Goal: Transaction & Acquisition: Subscribe to service/newsletter

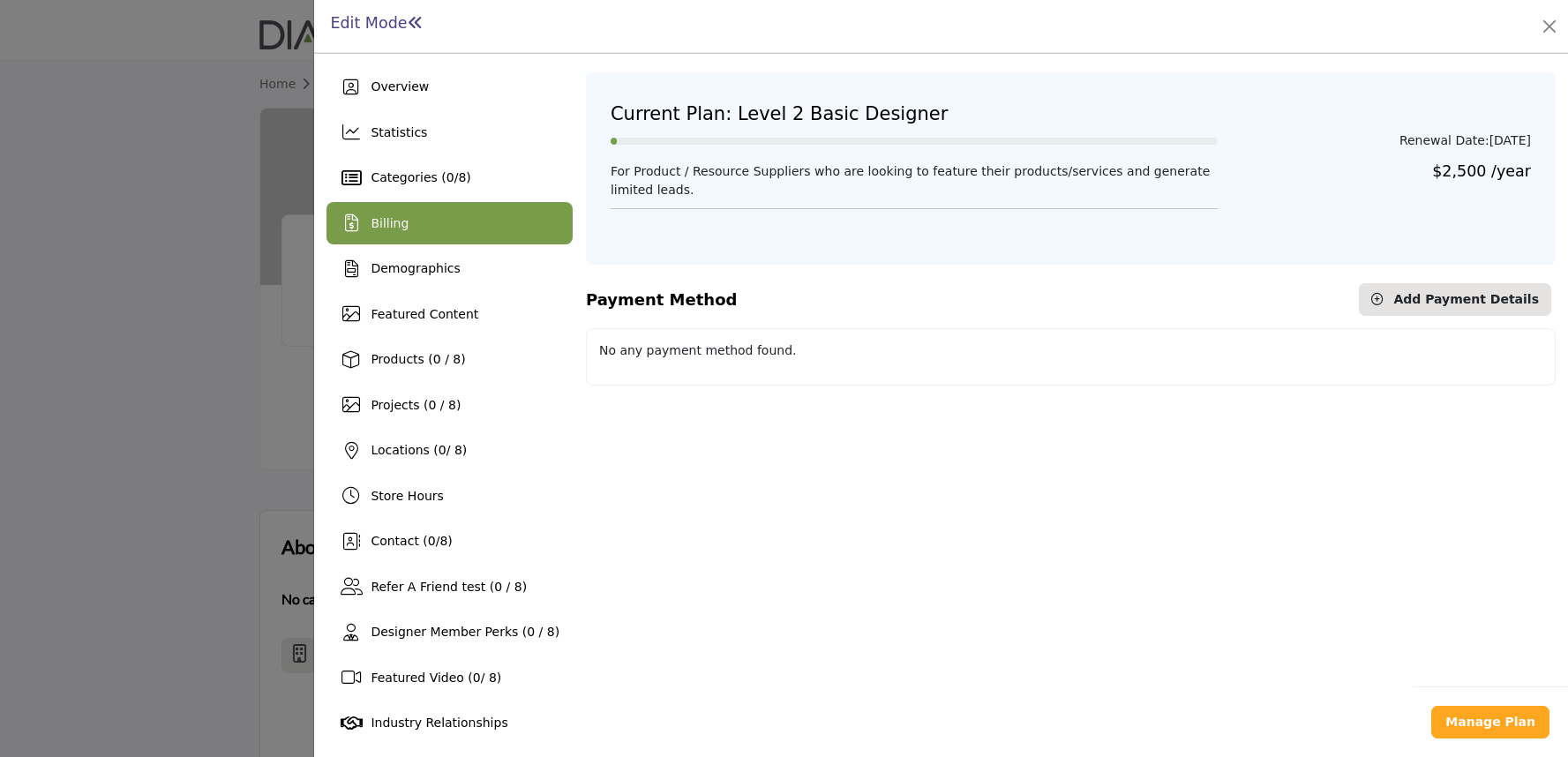
click at [1473, 722] on b "Manage Plan" at bounding box center [1490, 722] width 90 height 14
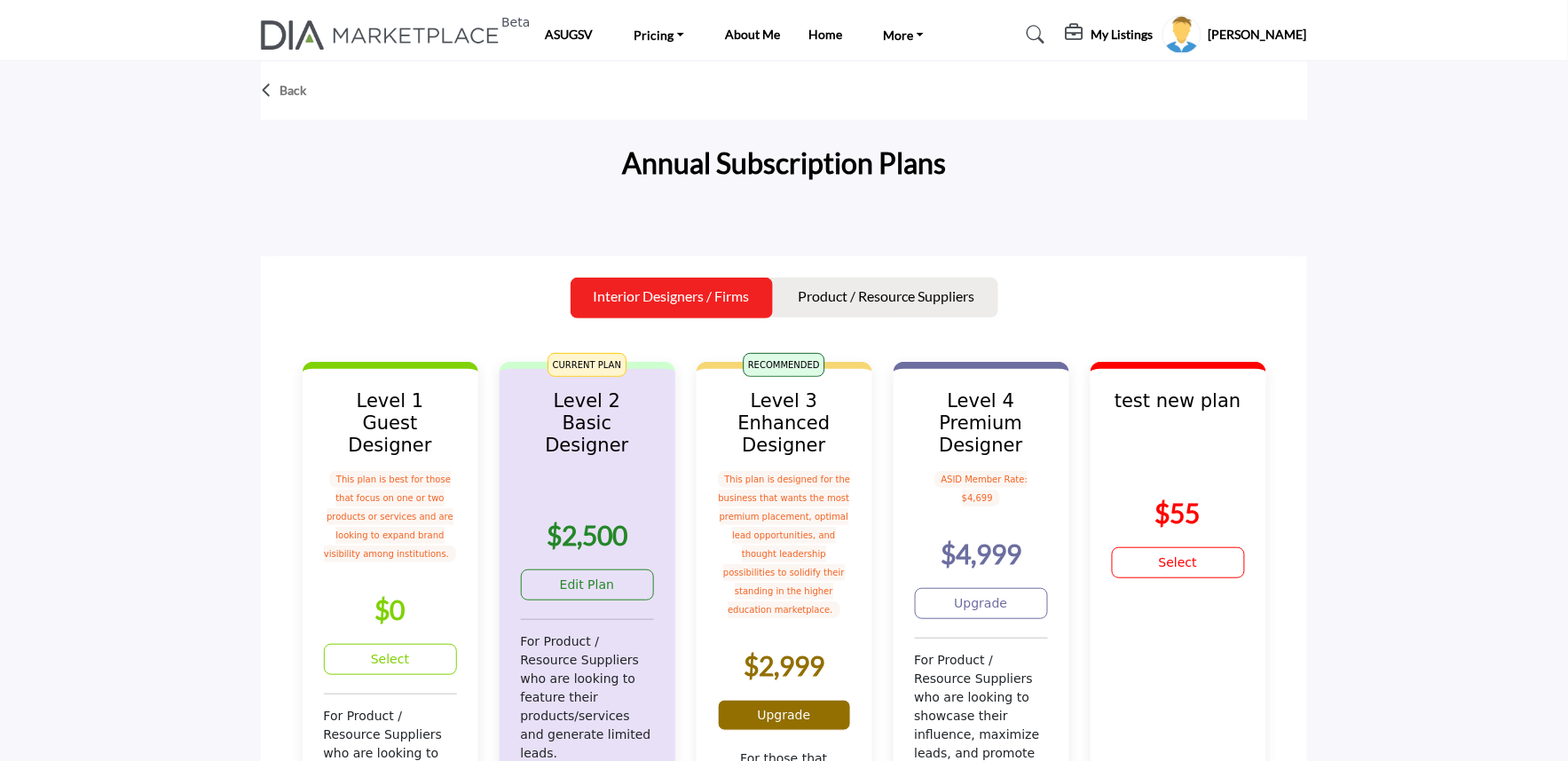
click at [754, 700] on link "Upgrade" at bounding box center [784, 715] width 133 height 31
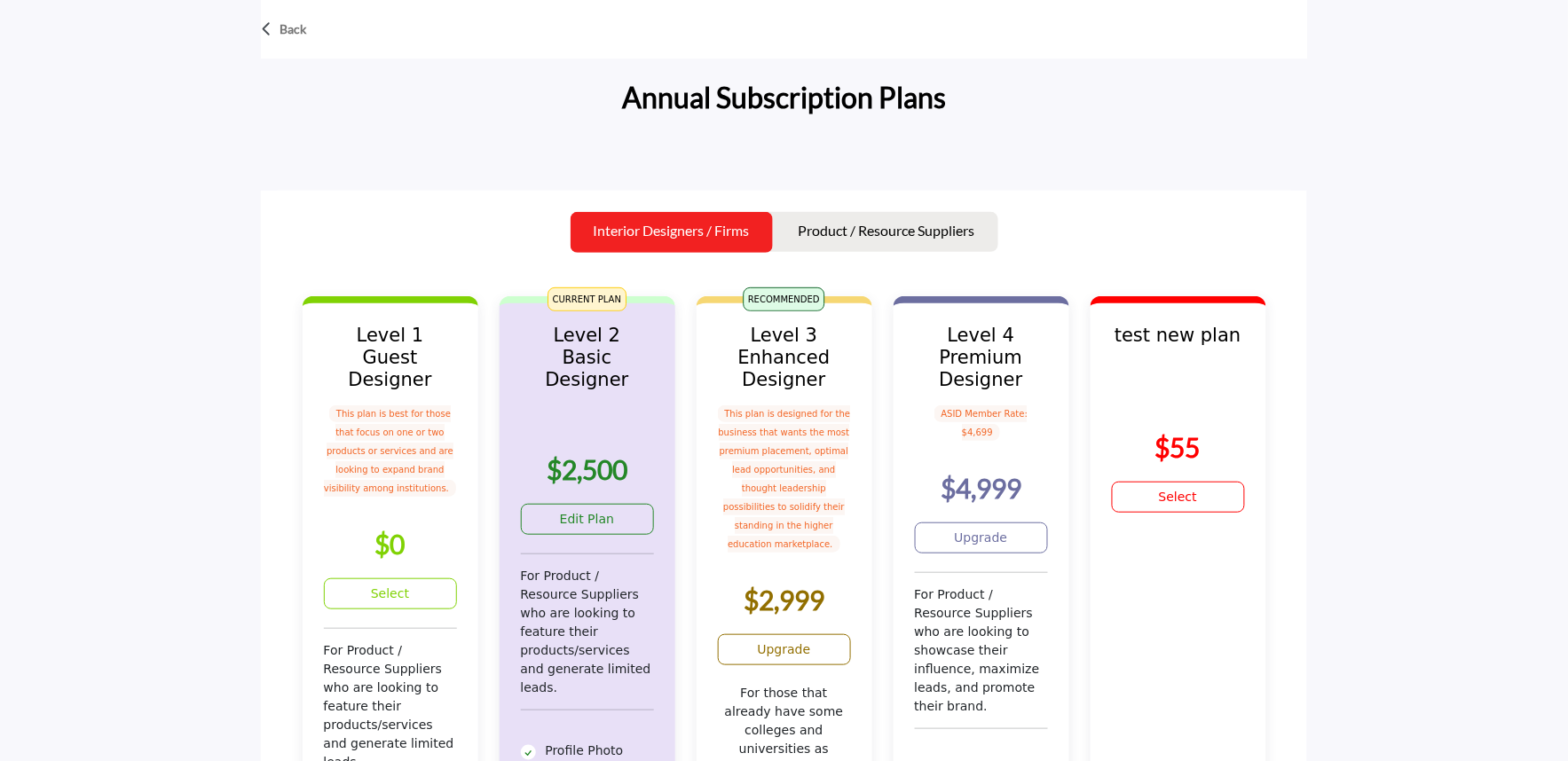
scroll to position [98, 0]
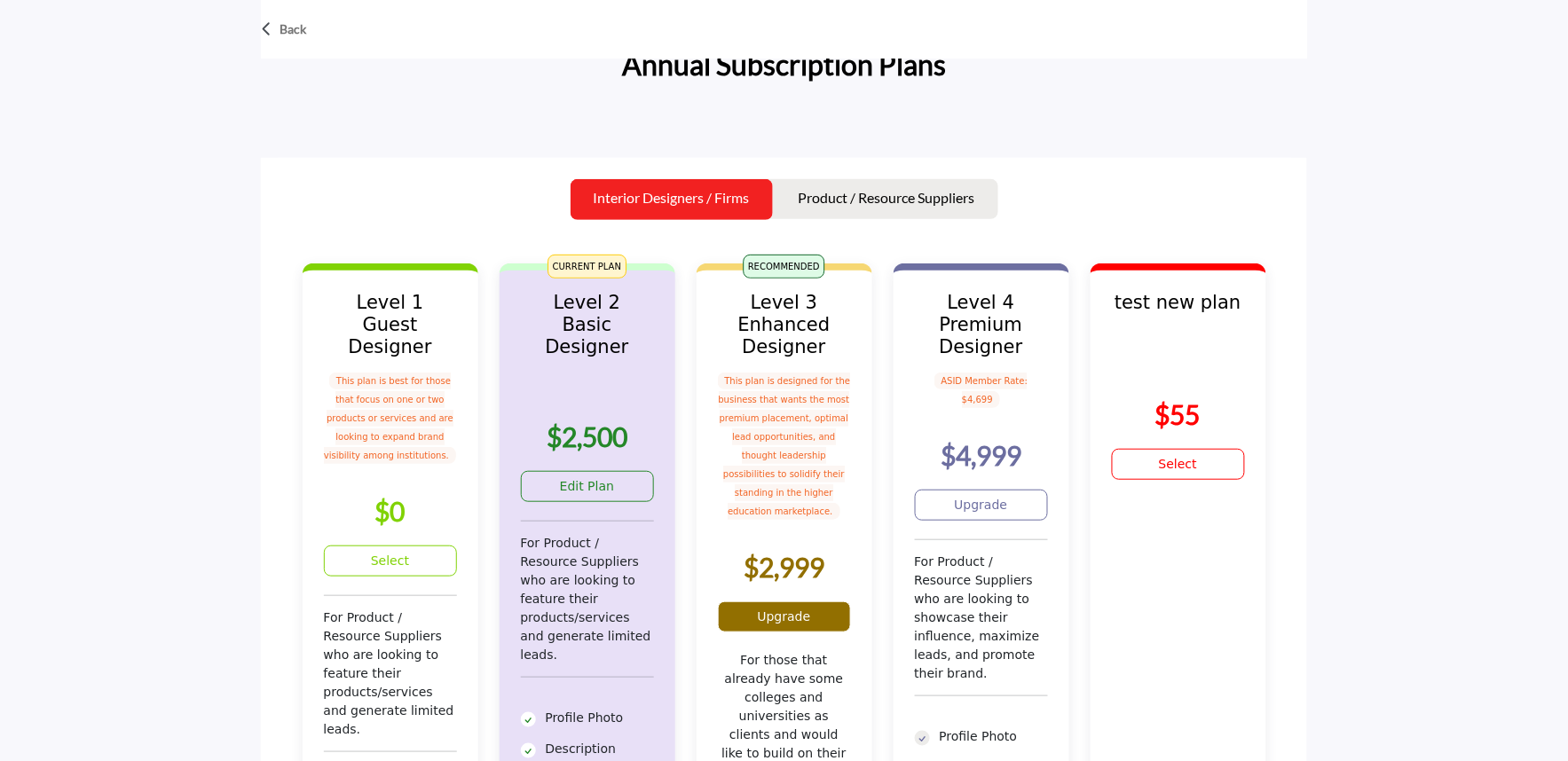
click at [766, 602] on link "Upgrade" at bounding box center [784, 617] width 133 height 31
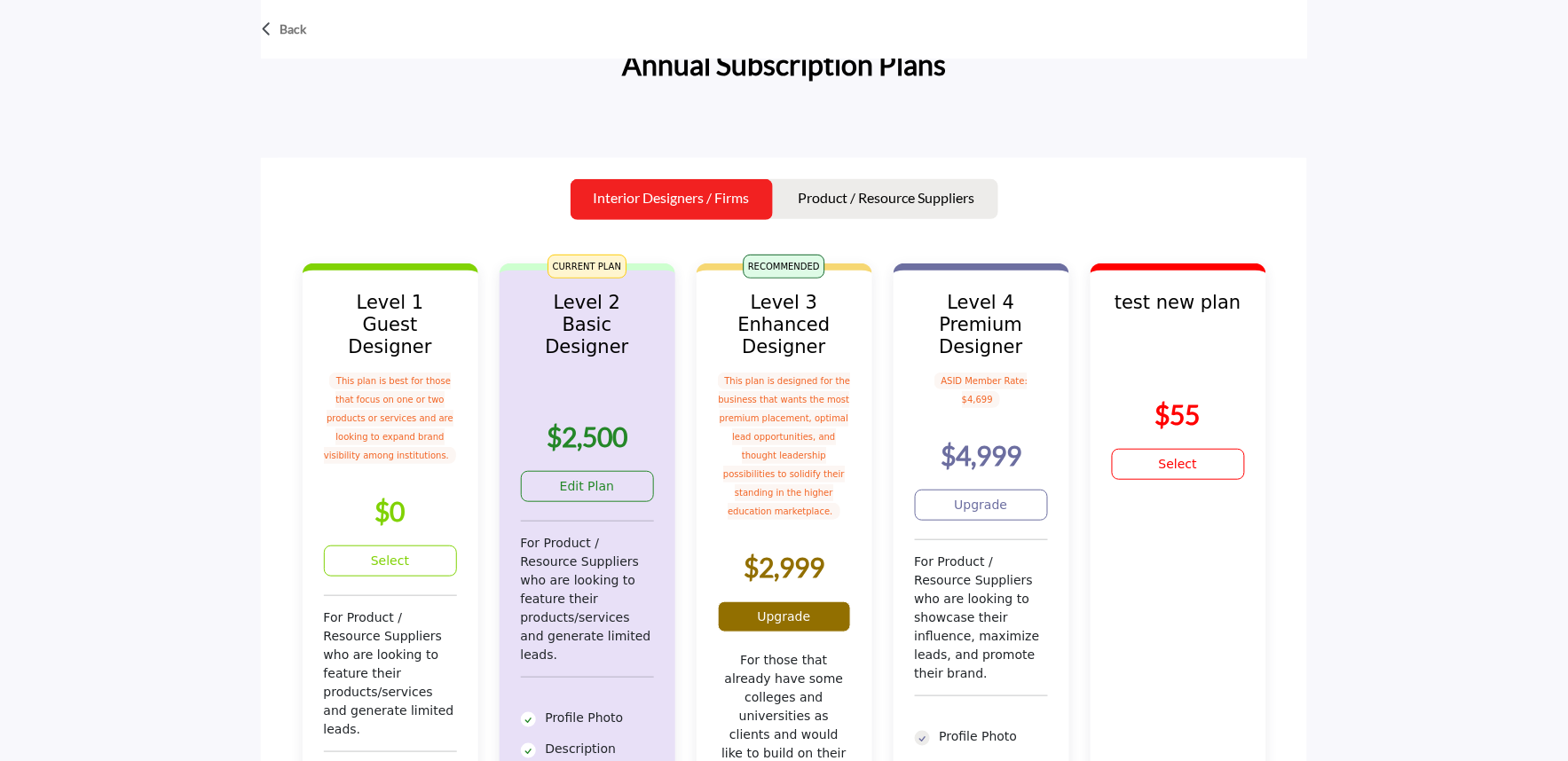
click at [766, 602] on link "Upgrade" at bounding box center [784, 617] width 133 height 31
click at [741, 602] on link "Upgrade" at bounding box center [784, 617] width 133 height 31
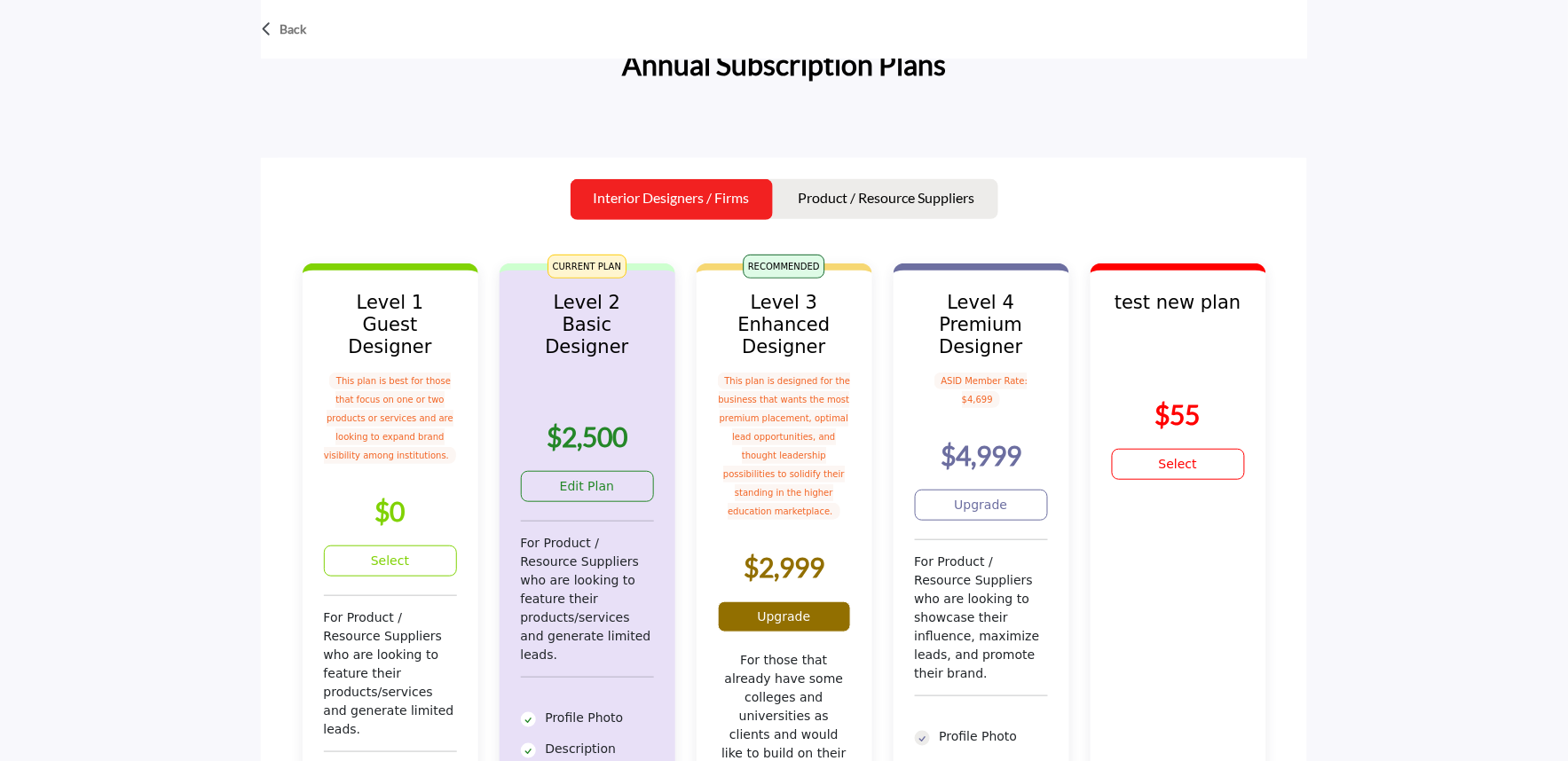
click at [741, 602] on link "Upgrade" at bounding box center [784, 617] width 133 height 31
click at [976, 490] on link "Upgrade" at bounding box center [981, 506] width 133 height 31
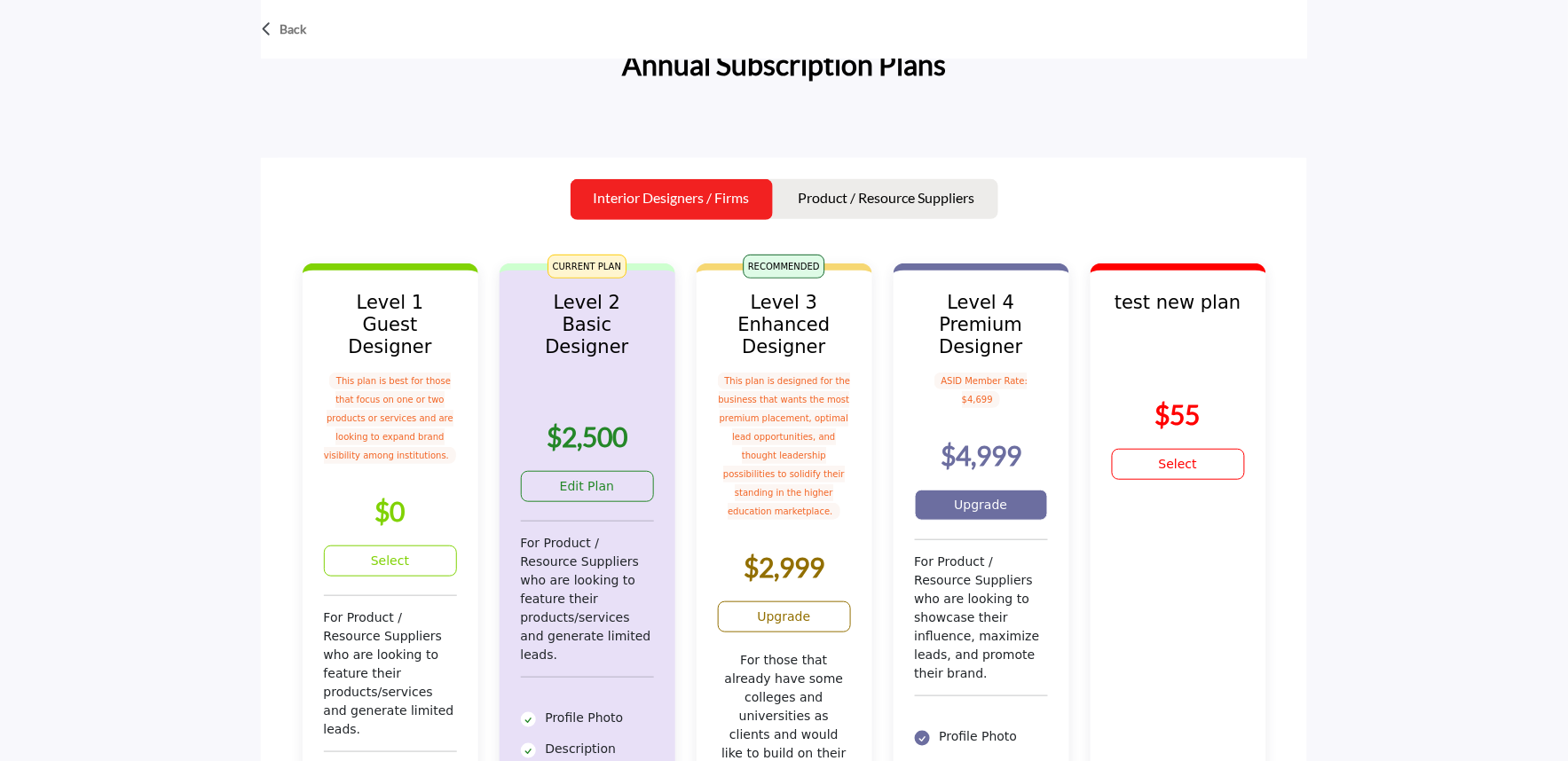
click at [939, 490] on link "Upgrade" at bounding box center [981, 506] width 133 height 31
click at [784, 602] on link "Upgrade" at bounding box center [784, 617] width 133 height 31
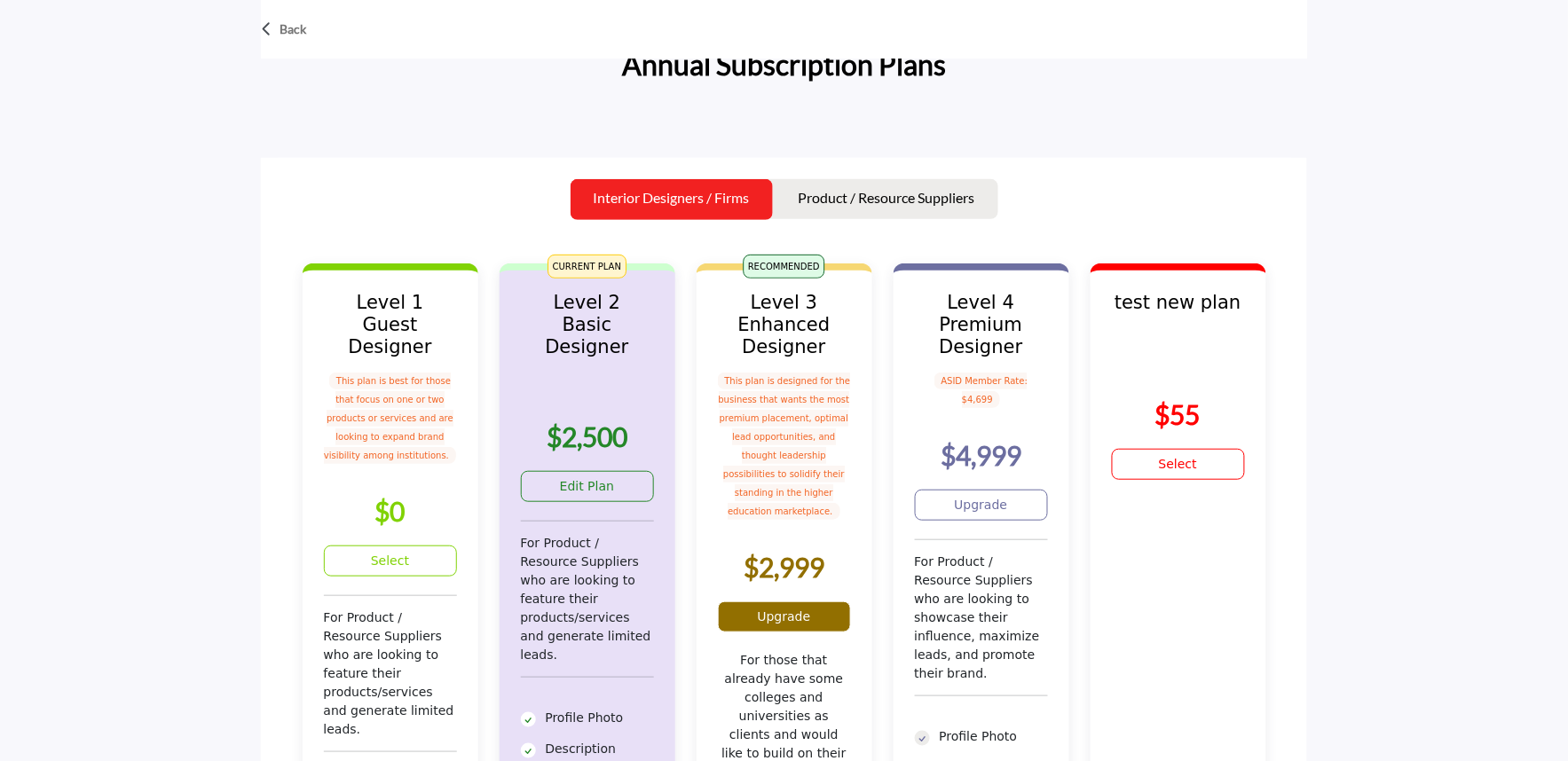
click at [784, 602] on link "Upgrade" at bounding box center [784, 617] width 133 height 31
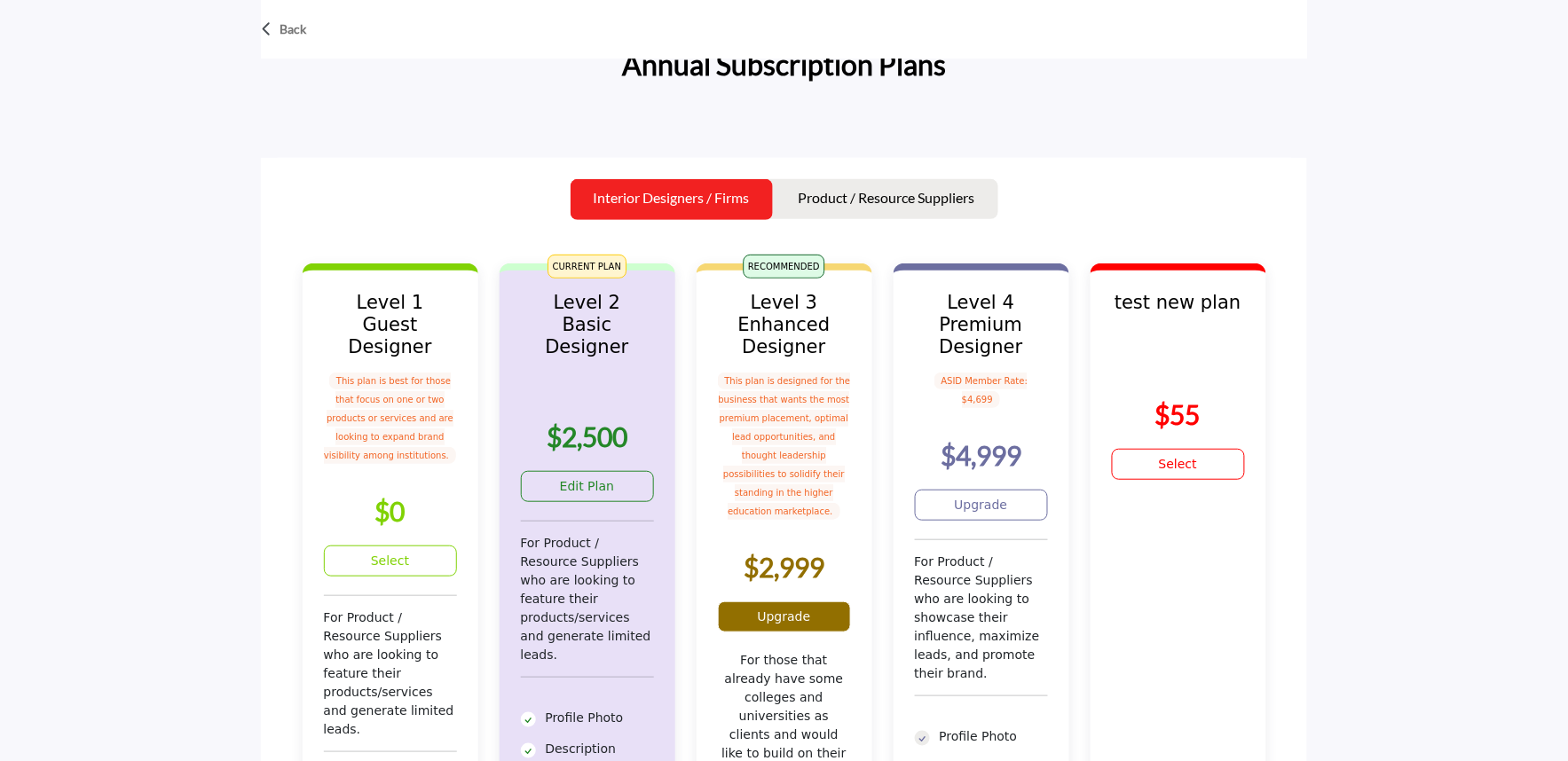
click at [784, 602] on link "Upgrade" at bounding box center [784, 617] width 133 height 31
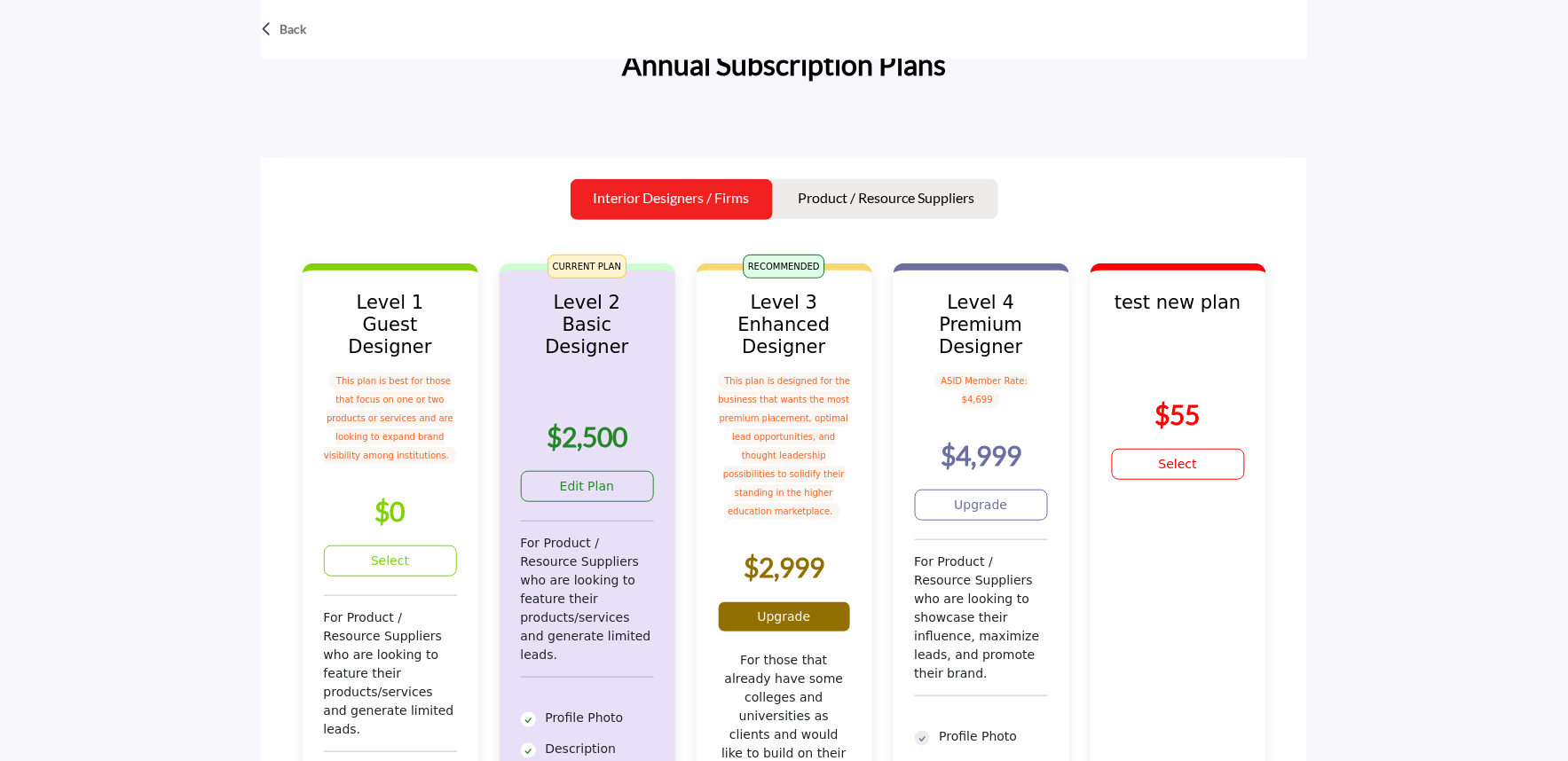
click at [784, 602] on link "Upgrade" at bounding box center [784, 617] width 133 height 31
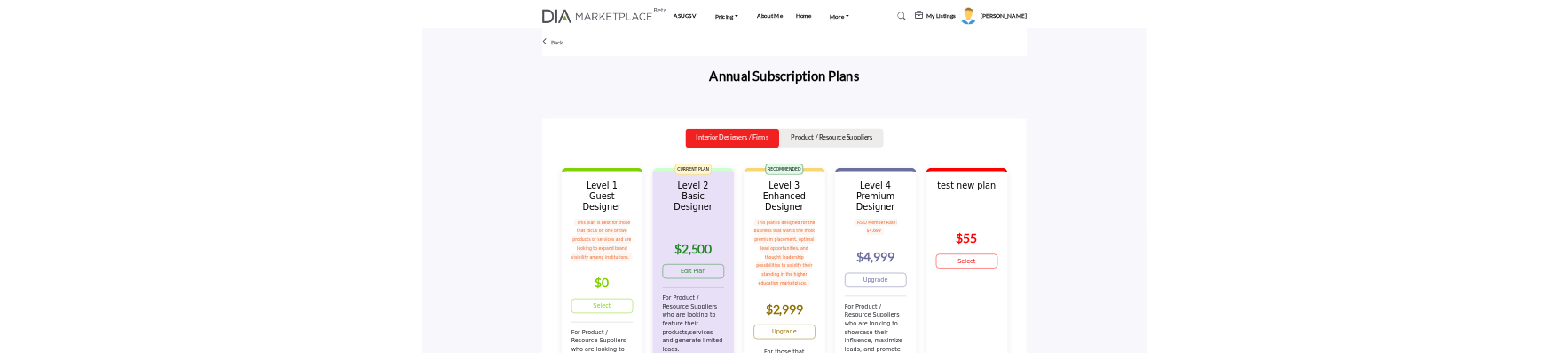
scroll to position [98, 0]
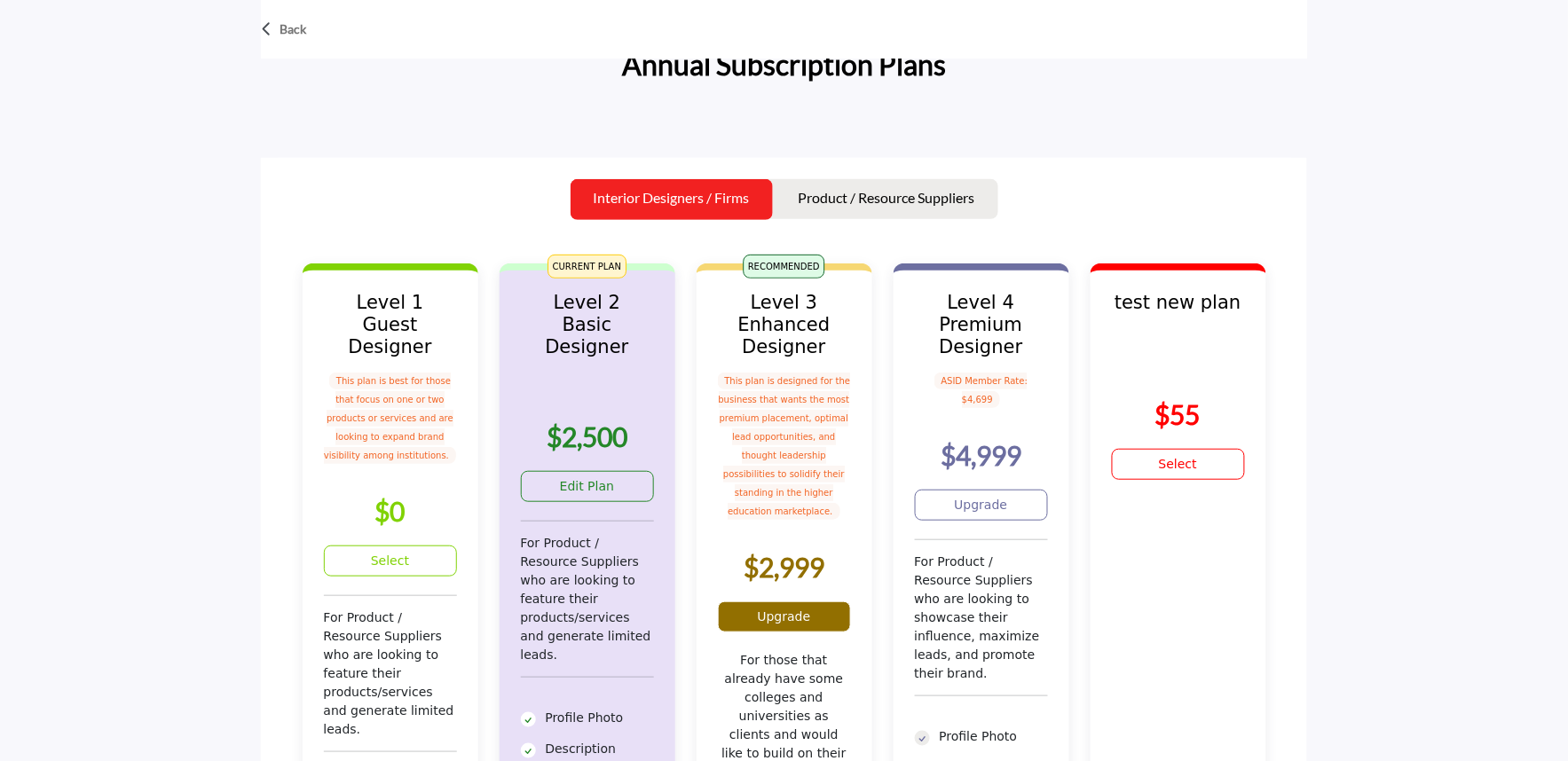
click at [767, 606] on link "Upgrade" at bounding box center [784, 617] width 133 height 31
click at [792, 602] on link "Upgrade" at bounding box center [784, 617] width 133 height 31
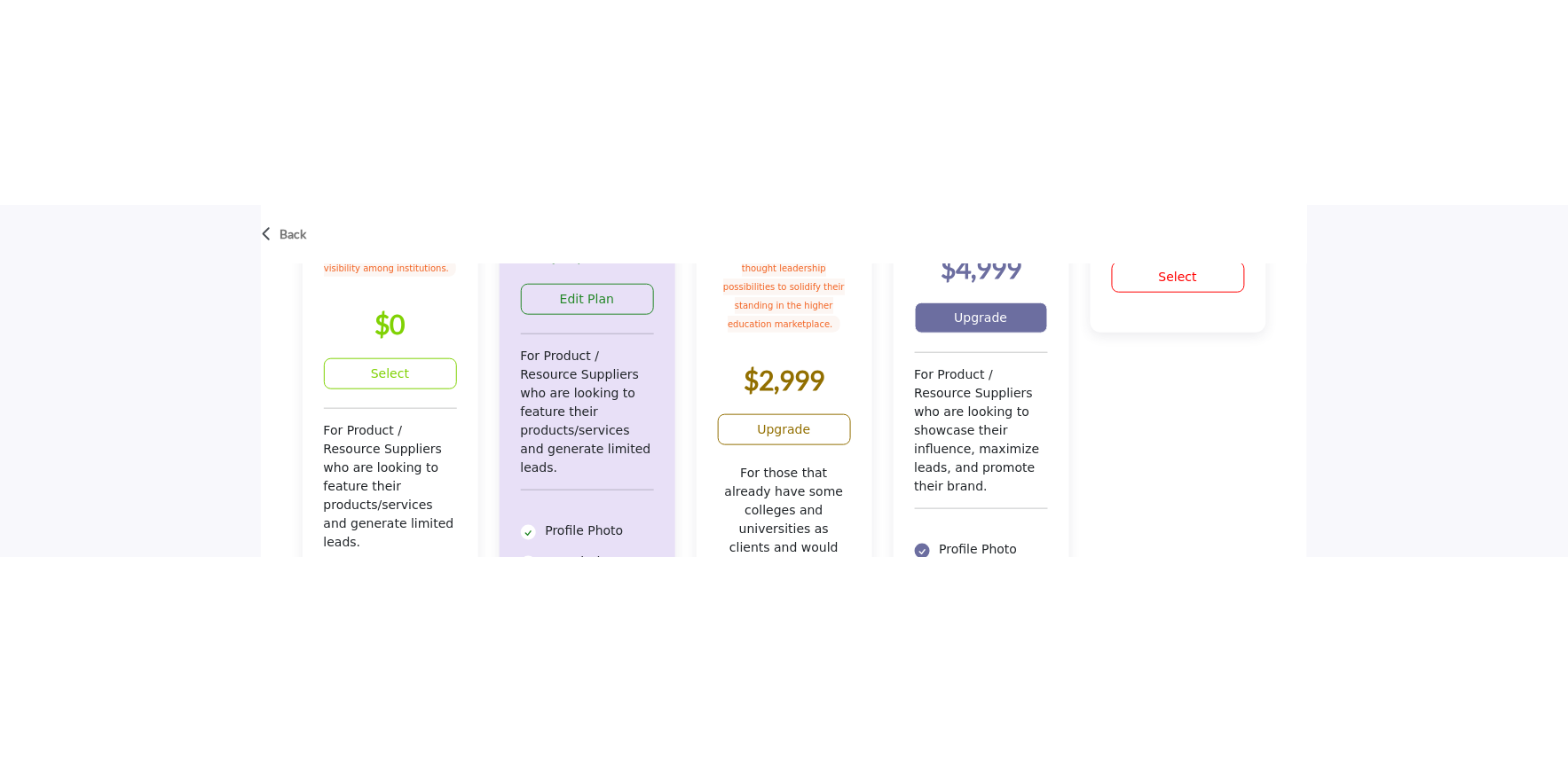
scroll to position [492, 0]
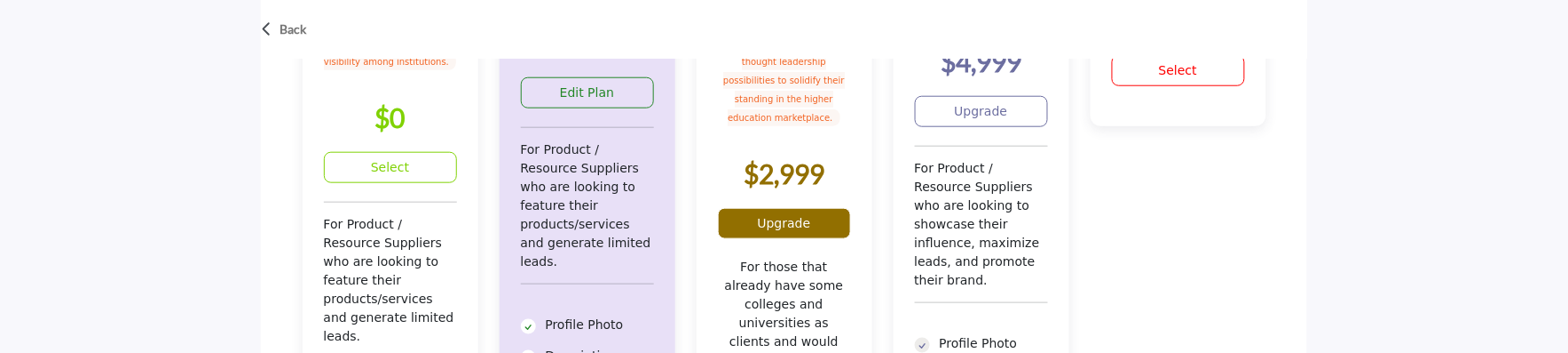
click at [792, 208] on link "Upgrade" at bounding box center [784, 223] width 133 height 32
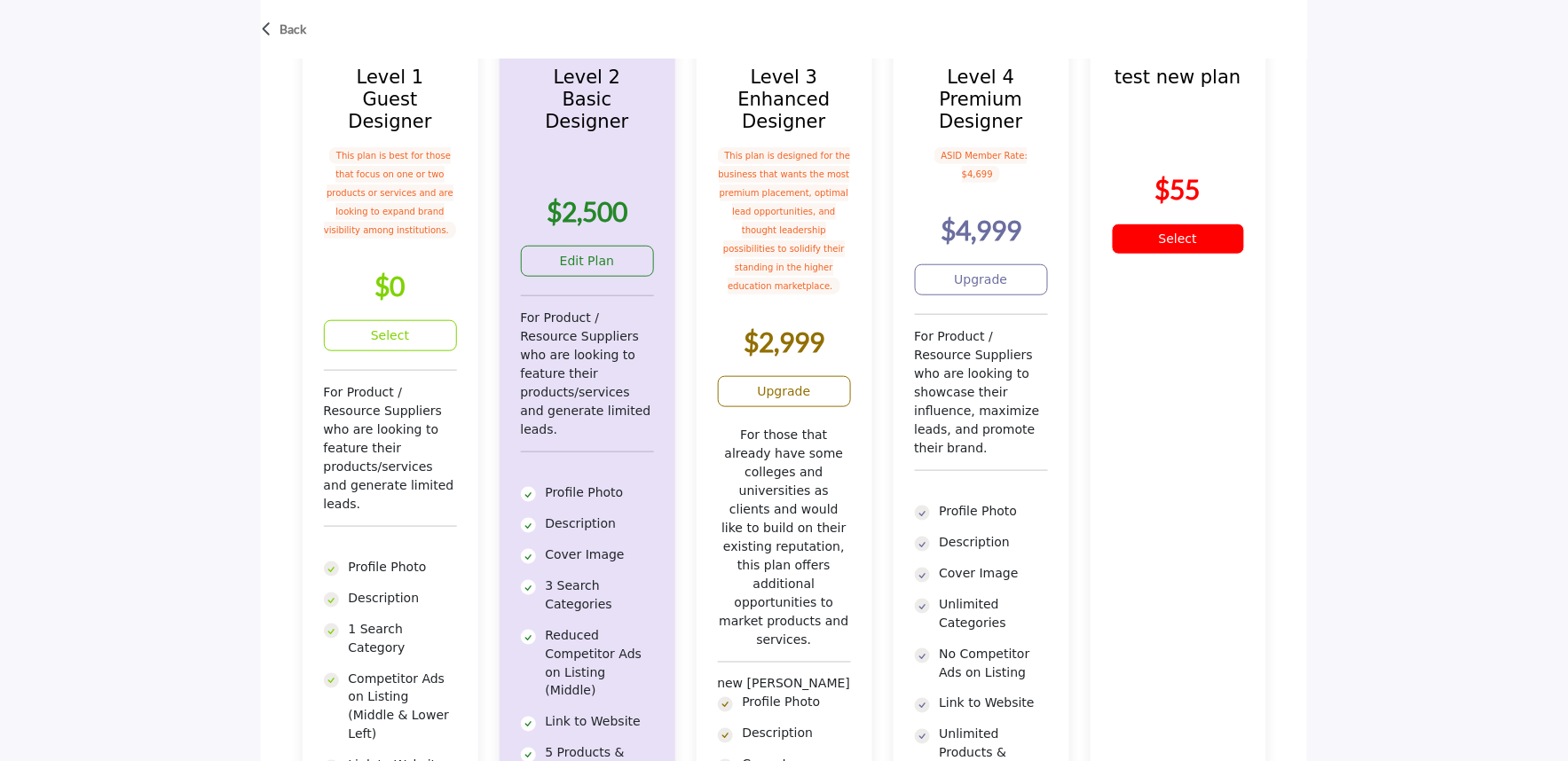
scroll to position [0, 0]
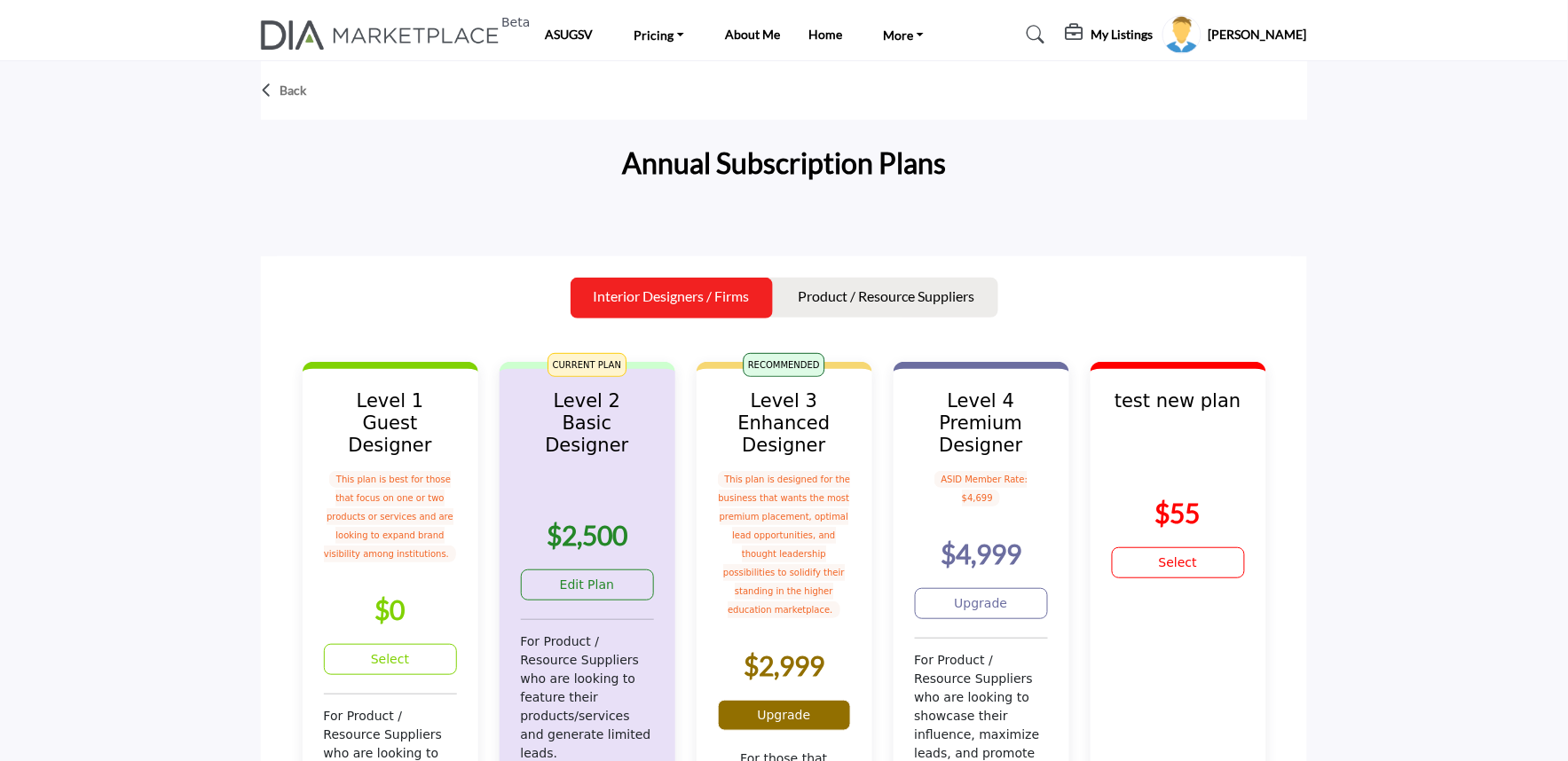
click at [767, 700] on link "Upgrade" at bounding box center [784, 715] width 133 height 31
click at [999, 592] on link "Upgrade" at bounding box center [981, 604] width 133 height 31
click at [998, 592] on link "Upgrade" at bounding box center [981, 604] width 133 height 31
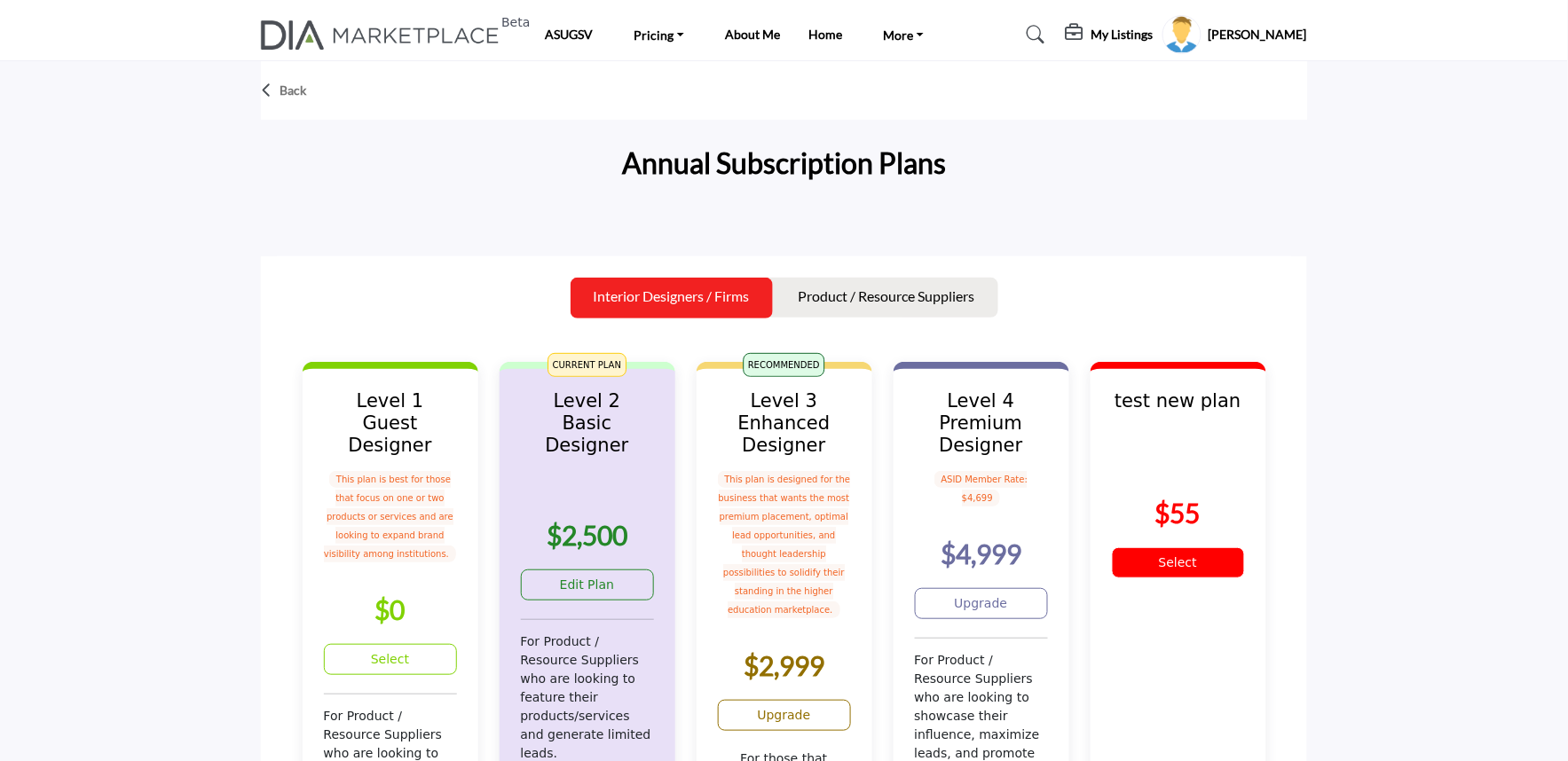
click at [1132, 557] on link "Select" at bounding box center [1178, 563] width 133 height 31
click at [377, 644] on link "Select" at bounding box center [390, 659] width 133 height 31
click at [588, 569] on link "Edit Plan" at bounding box center [587, 585] width 133 height 31
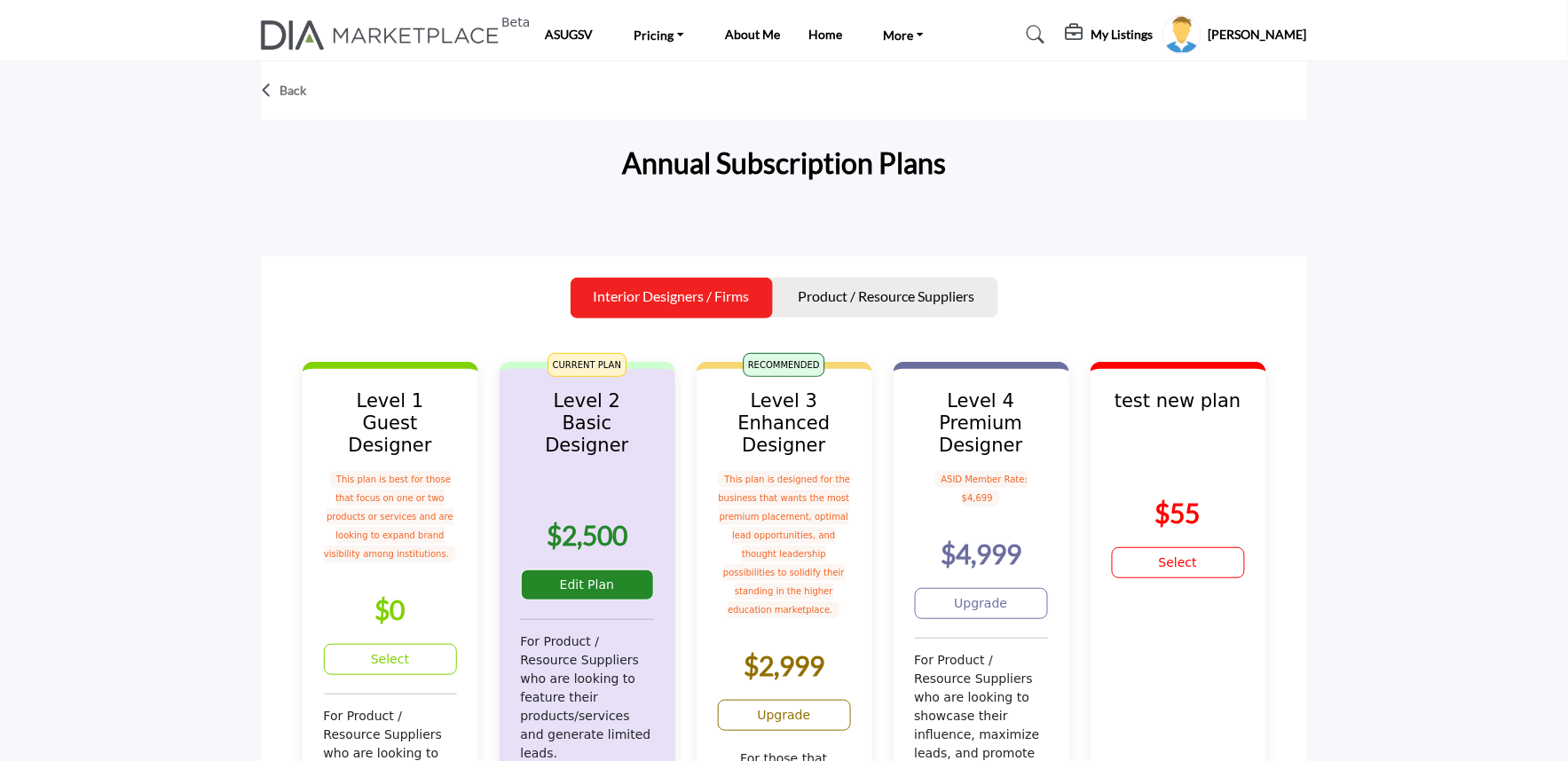
click at [588, 569] on link "Edit Plan" at bounding box center [587, 585] width 133 height 31
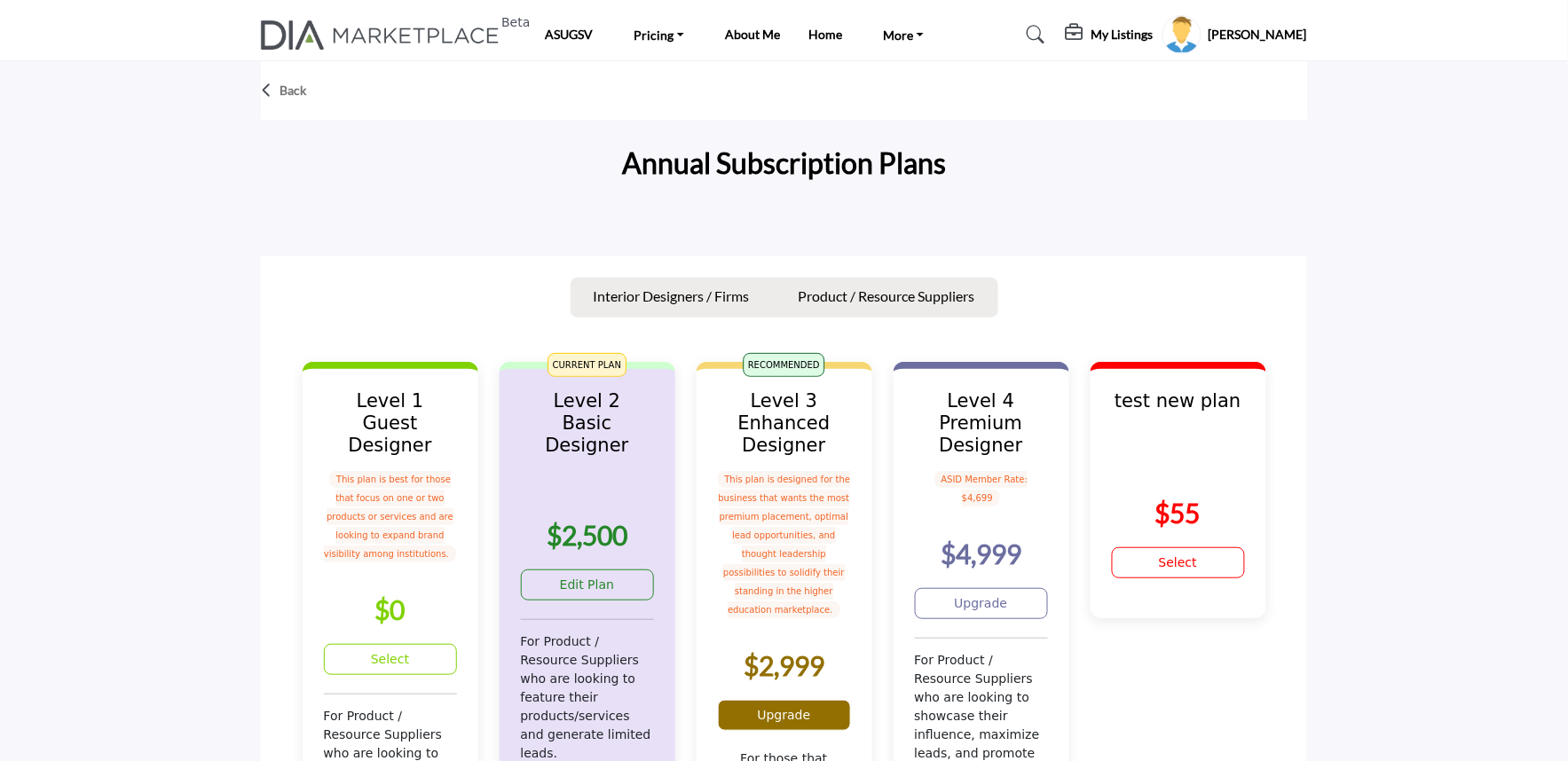
click at [779, 702] on link "Upgrade" at bounding box center [784, 715] width 133 height 31
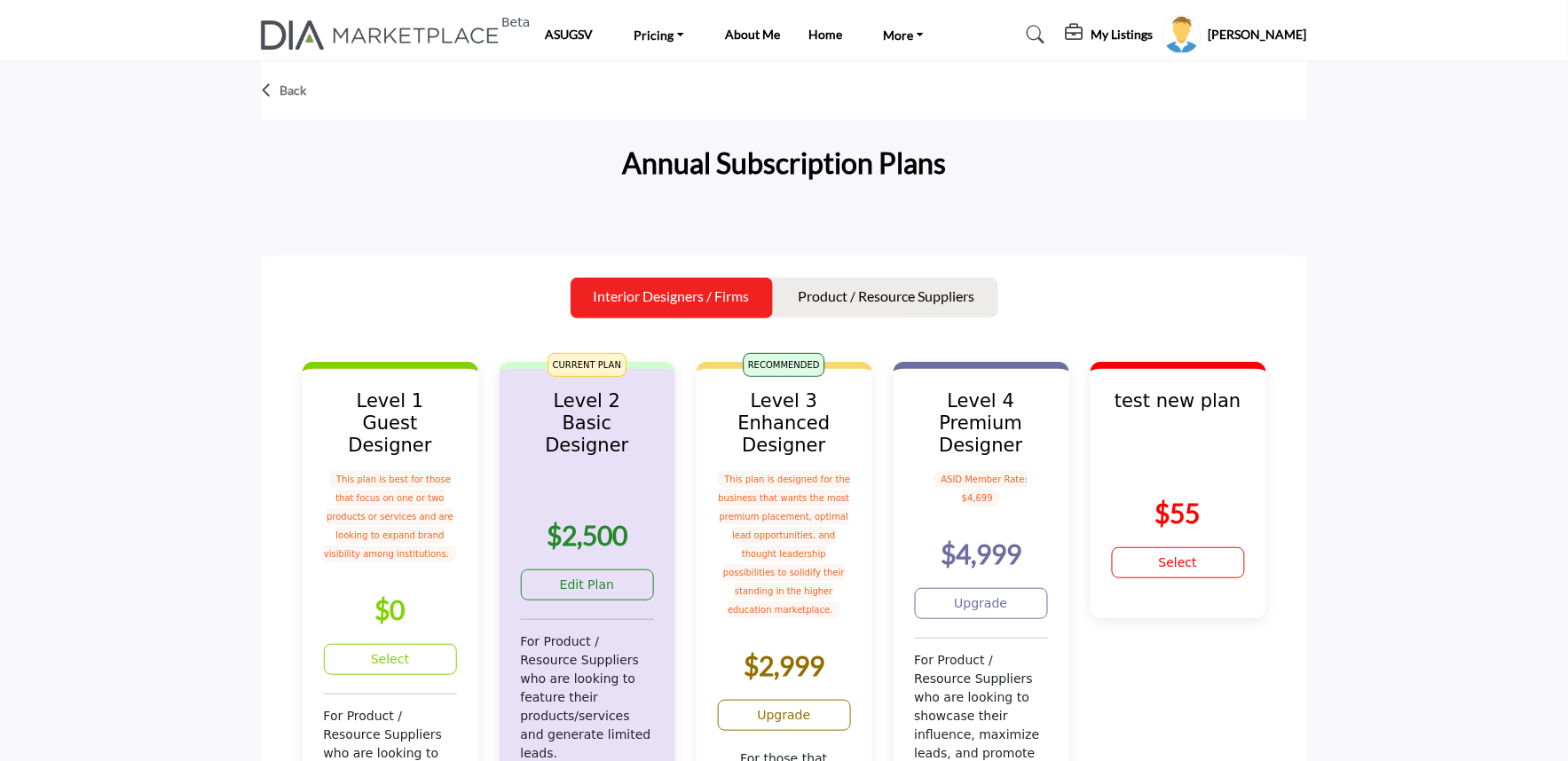
click at [288, 92] on p "Back" at bounding box center [293, 91] width 27 height 18
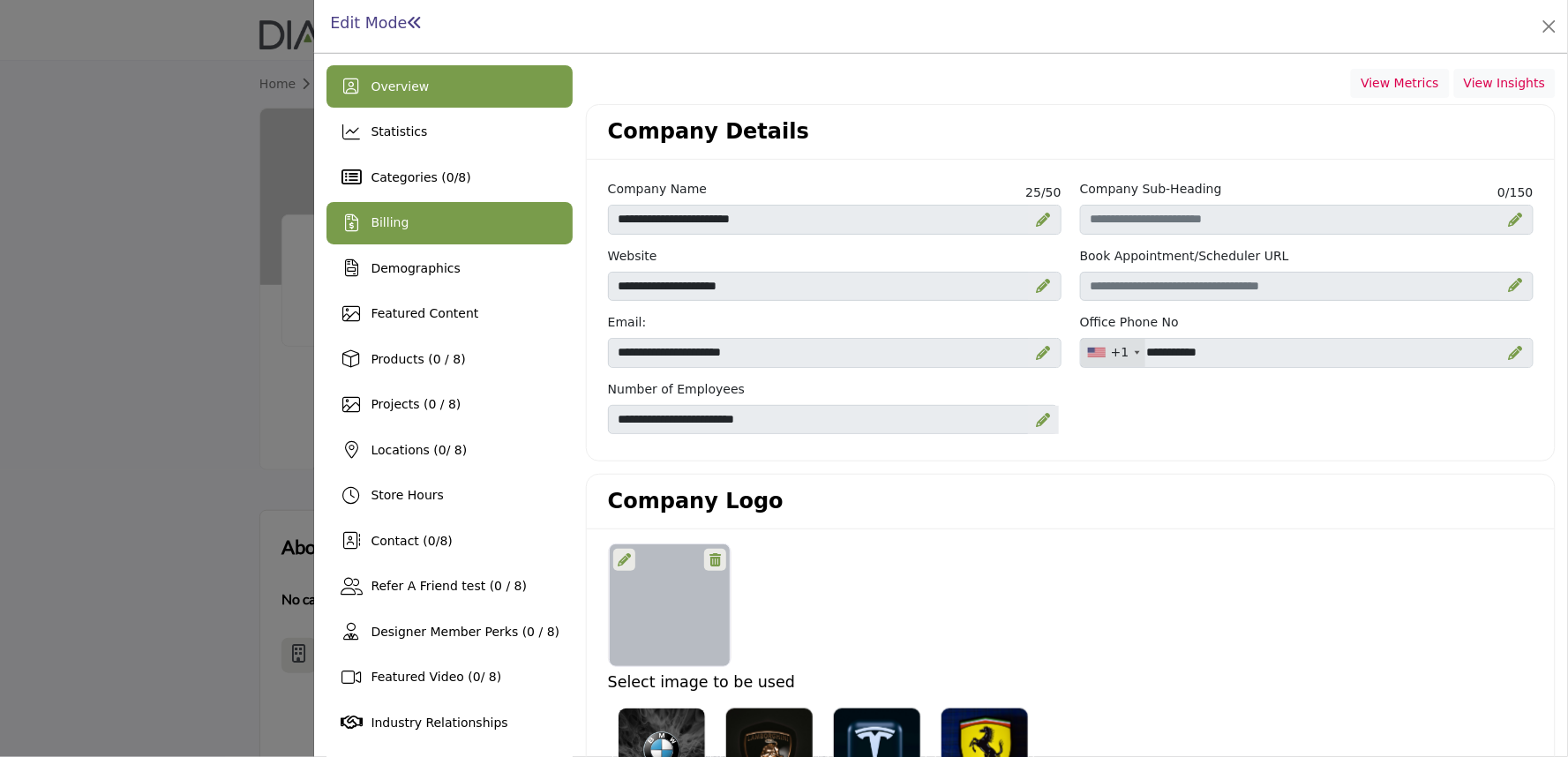
click at [424, 224] on div "Billing" at bounding box center [449, 223] width 246 height 42
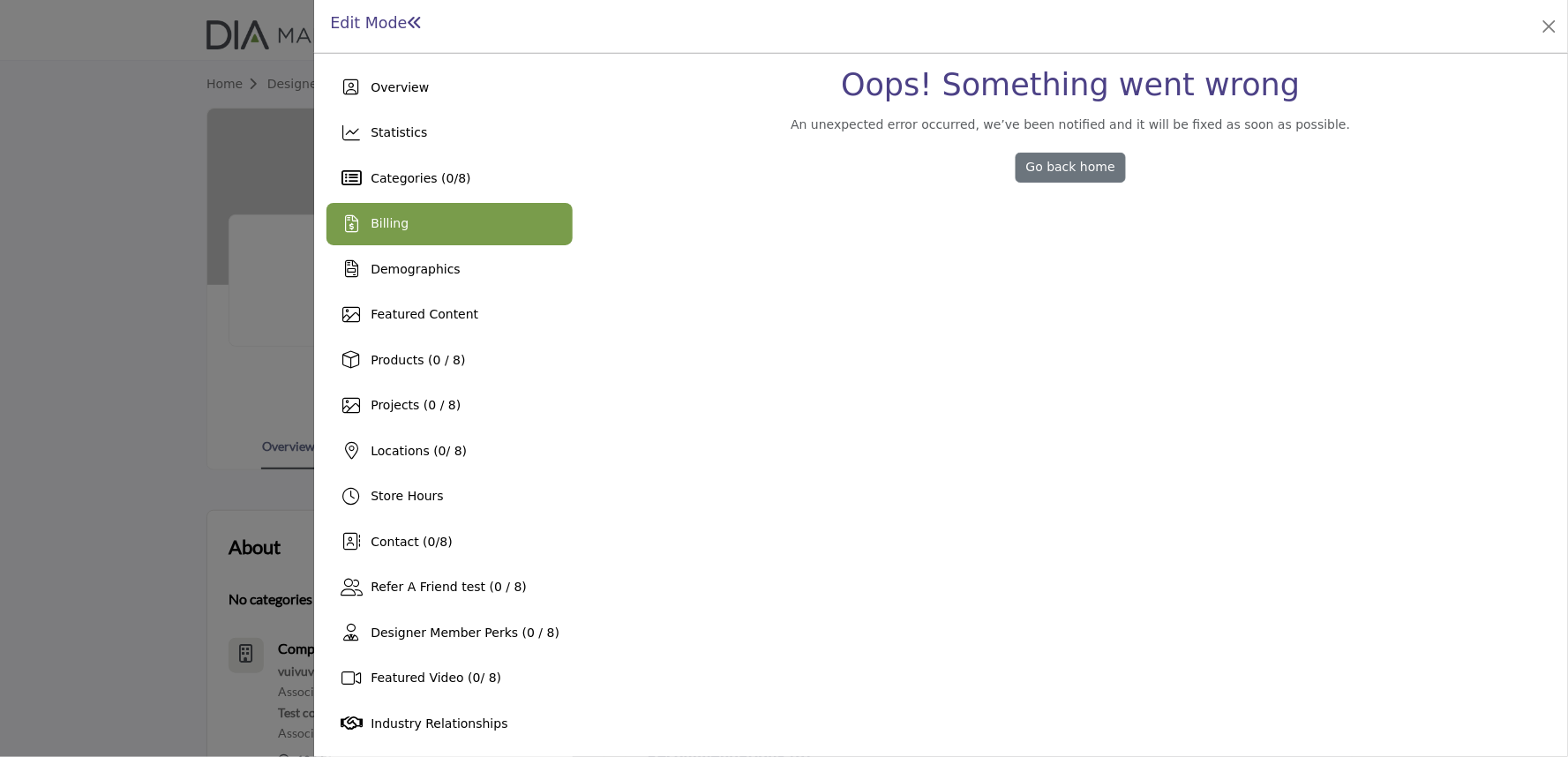
click at [385, 232] on div "Billing" at bounding box center [389, 224] width 38 height 19
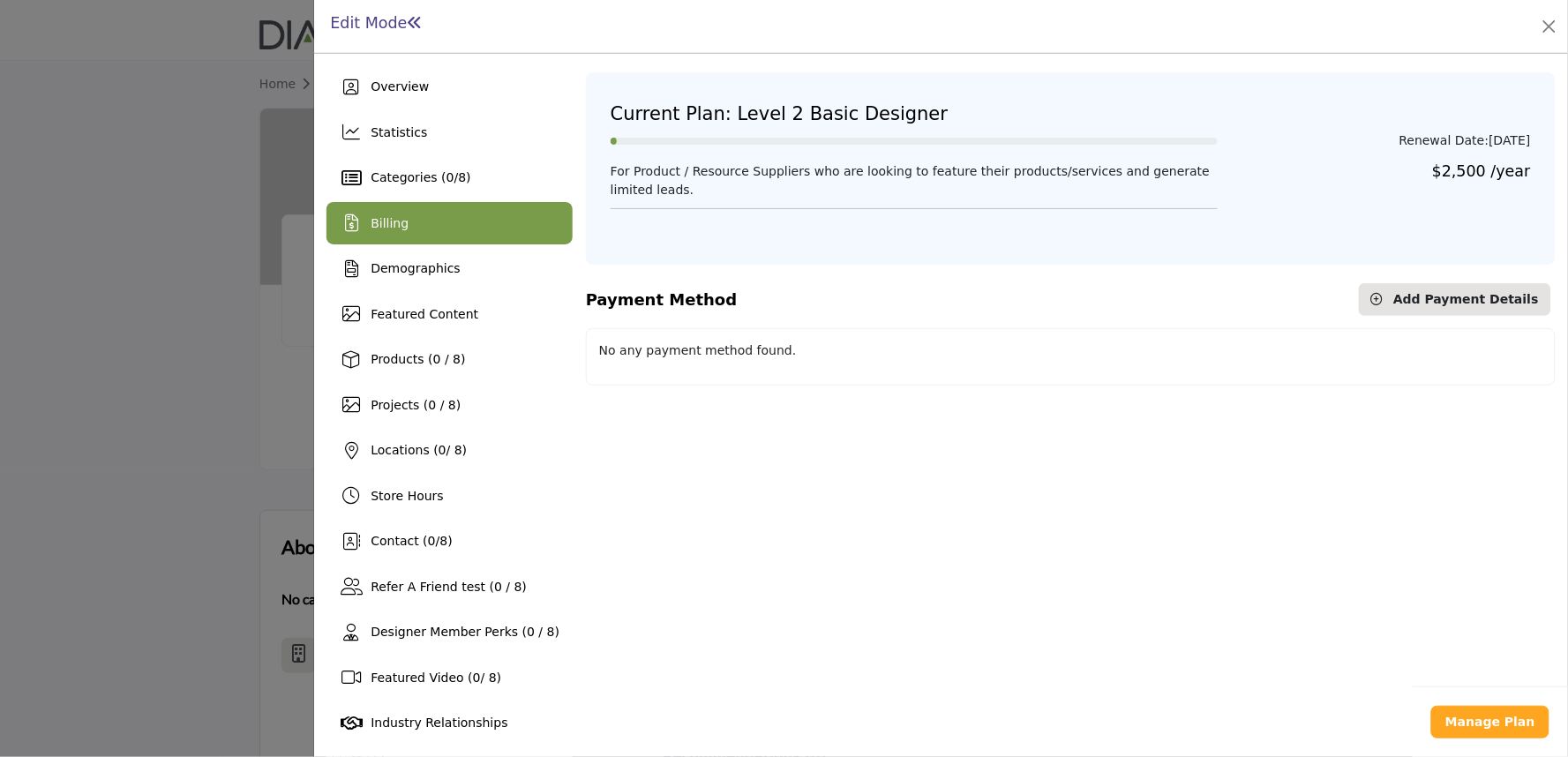
click at [455, 217] on div "Billing" at bounding box center [449, 223] width 246 height 42
click at [75, 407] on div at bounding box center [784, 378] width 1568 height 757
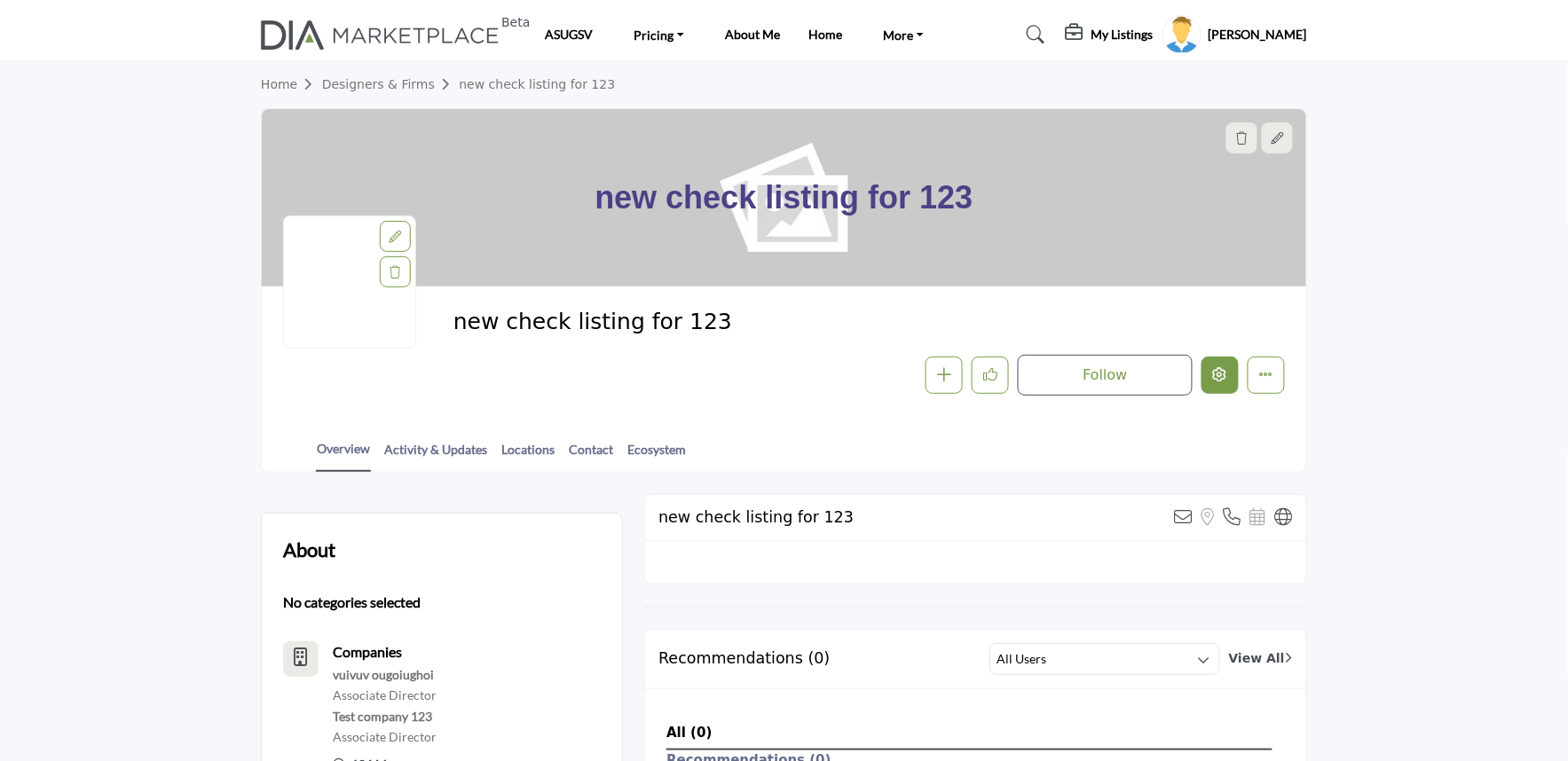
click at [1222, 377] on icon "Edit company" at bounding box center [1220, 374] width 14 height 14
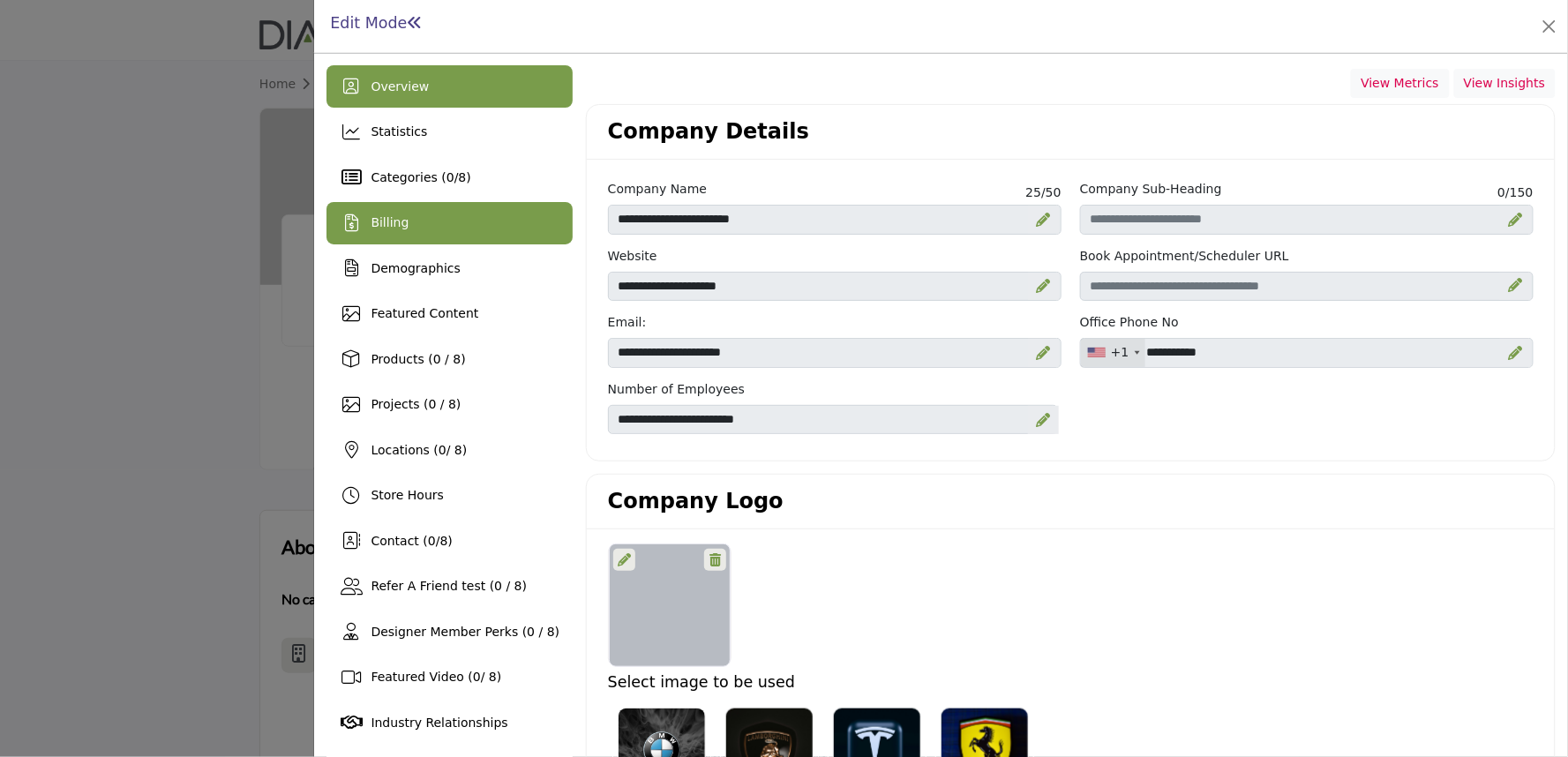
click at [461, 219] on div "Billing" at bounding box center [449, 223] width 246 height 42
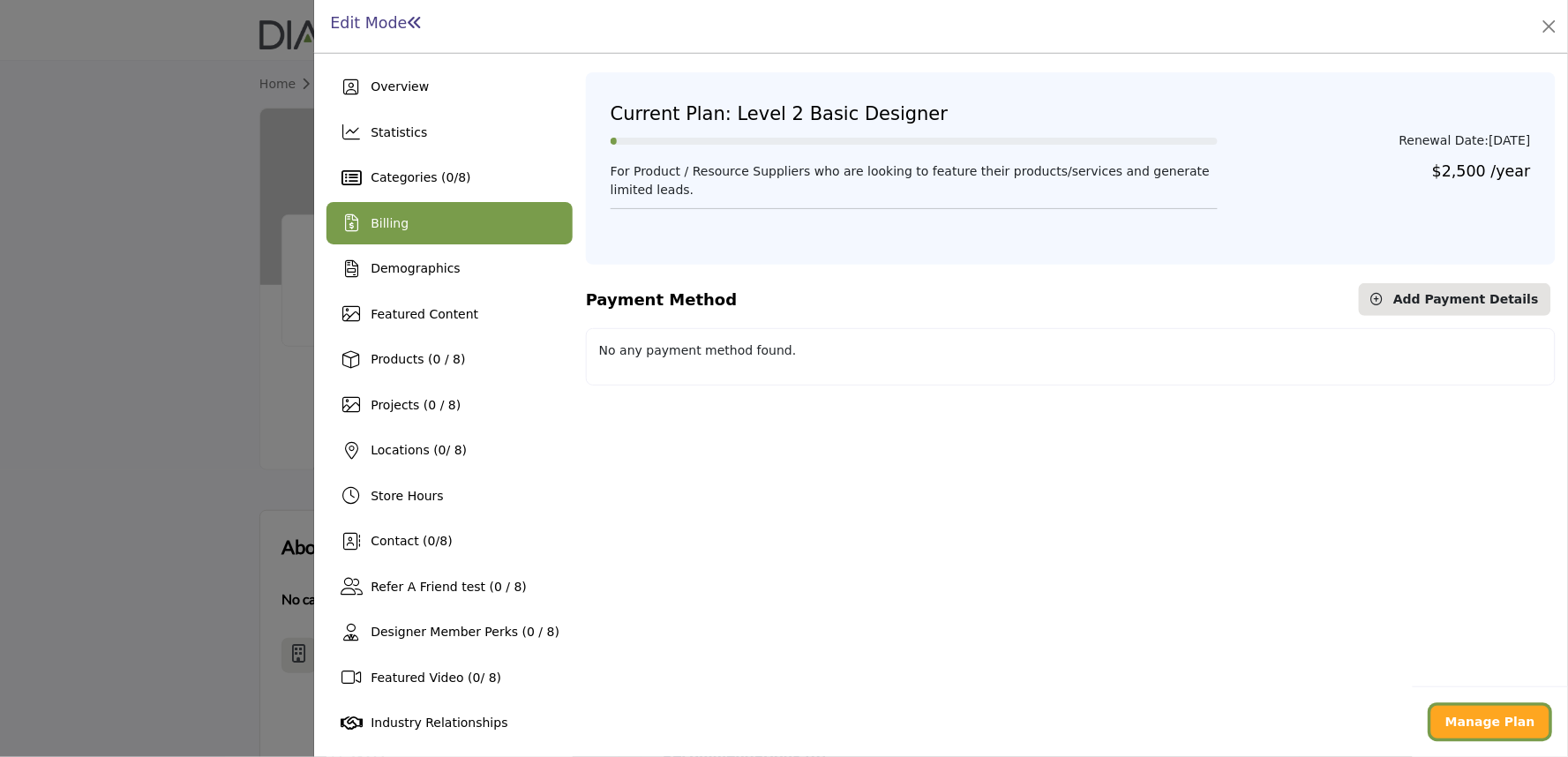
click at [1479, 716] on b "Manage Plan" at bounding box center [1490, 722] width 90 height 14
click at [474, 214] on div "Billing" at bounding box center [449, 223] width 246 height 42
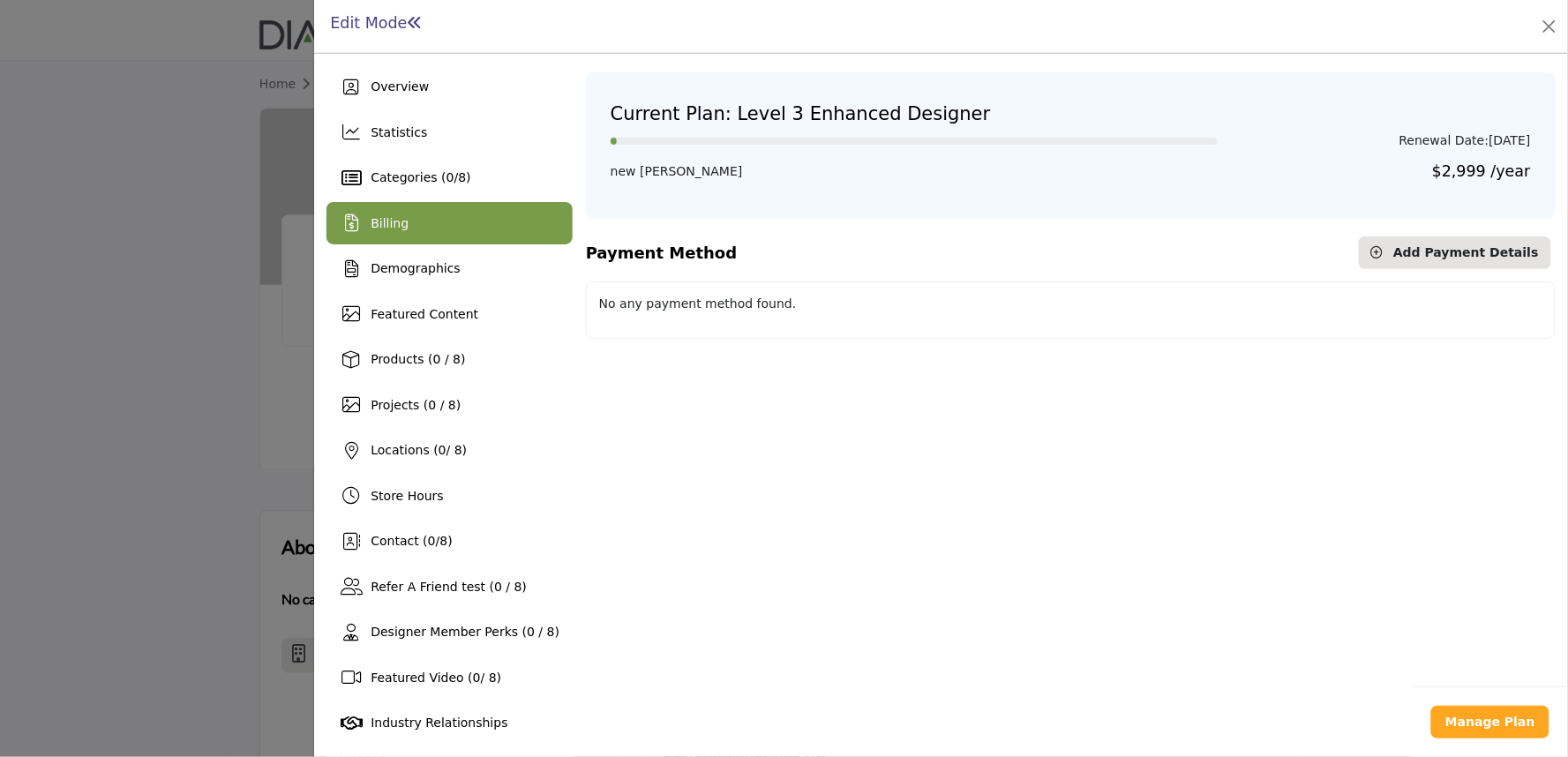
click at [394, 217] on span "Billing" at bounding box center [389, 224] width 38 height 14
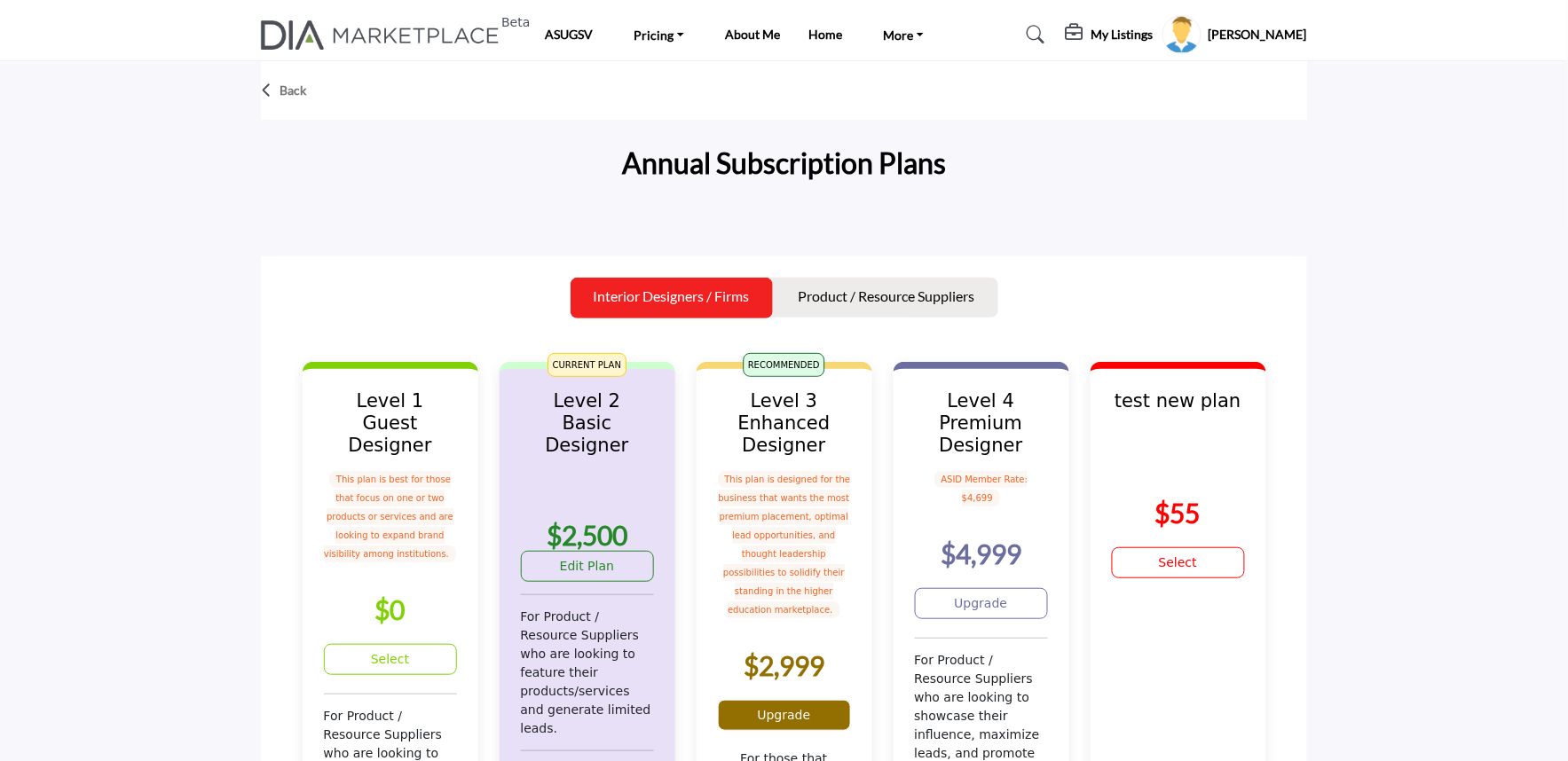
click at [757, 700] on link "Upgrade" at bounding box center [784, 715] width 133 height 31
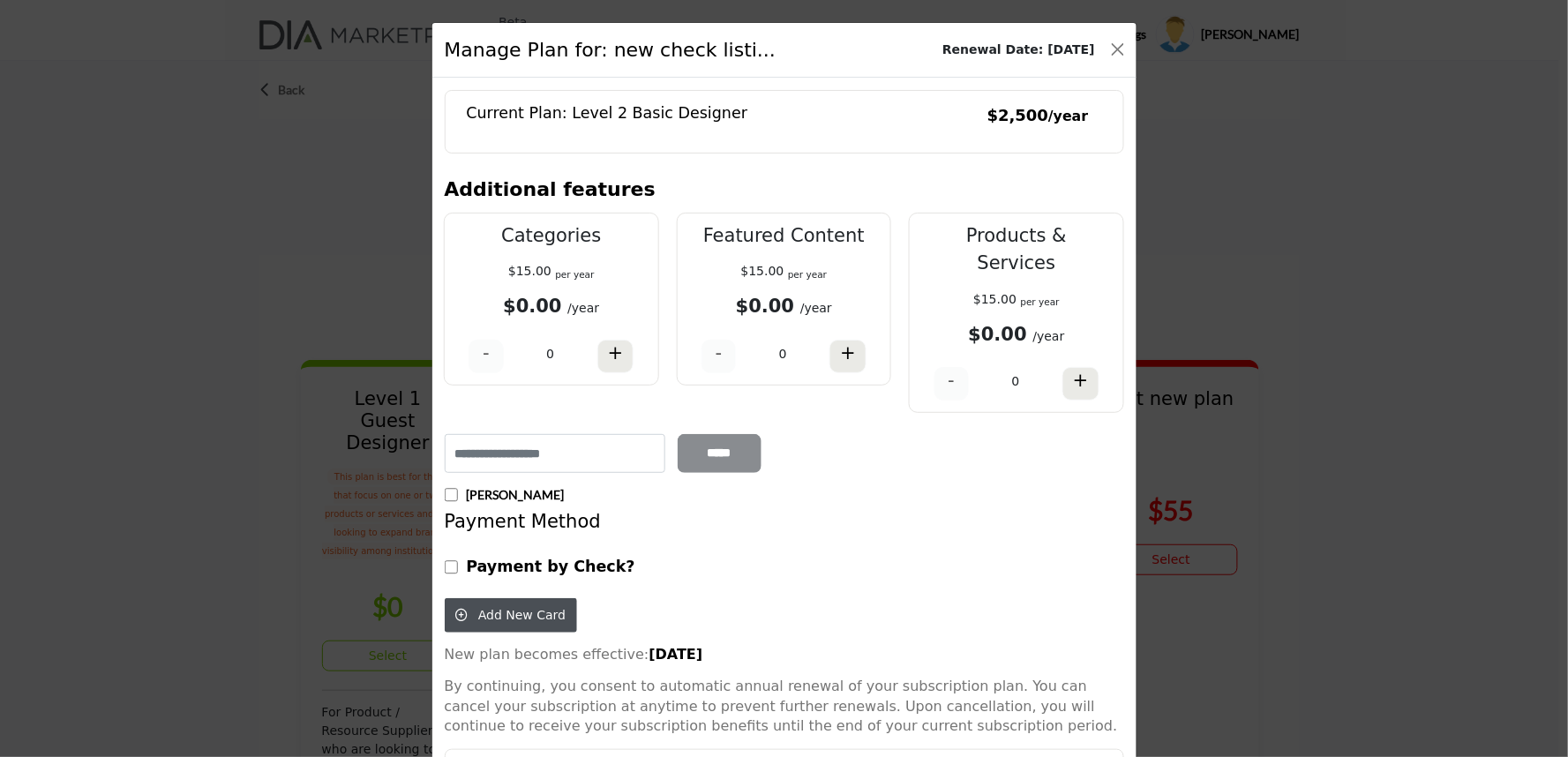
click at [438, 546] on div "Payment by Check?" at bounding box center [605, 570] width 340 height 49
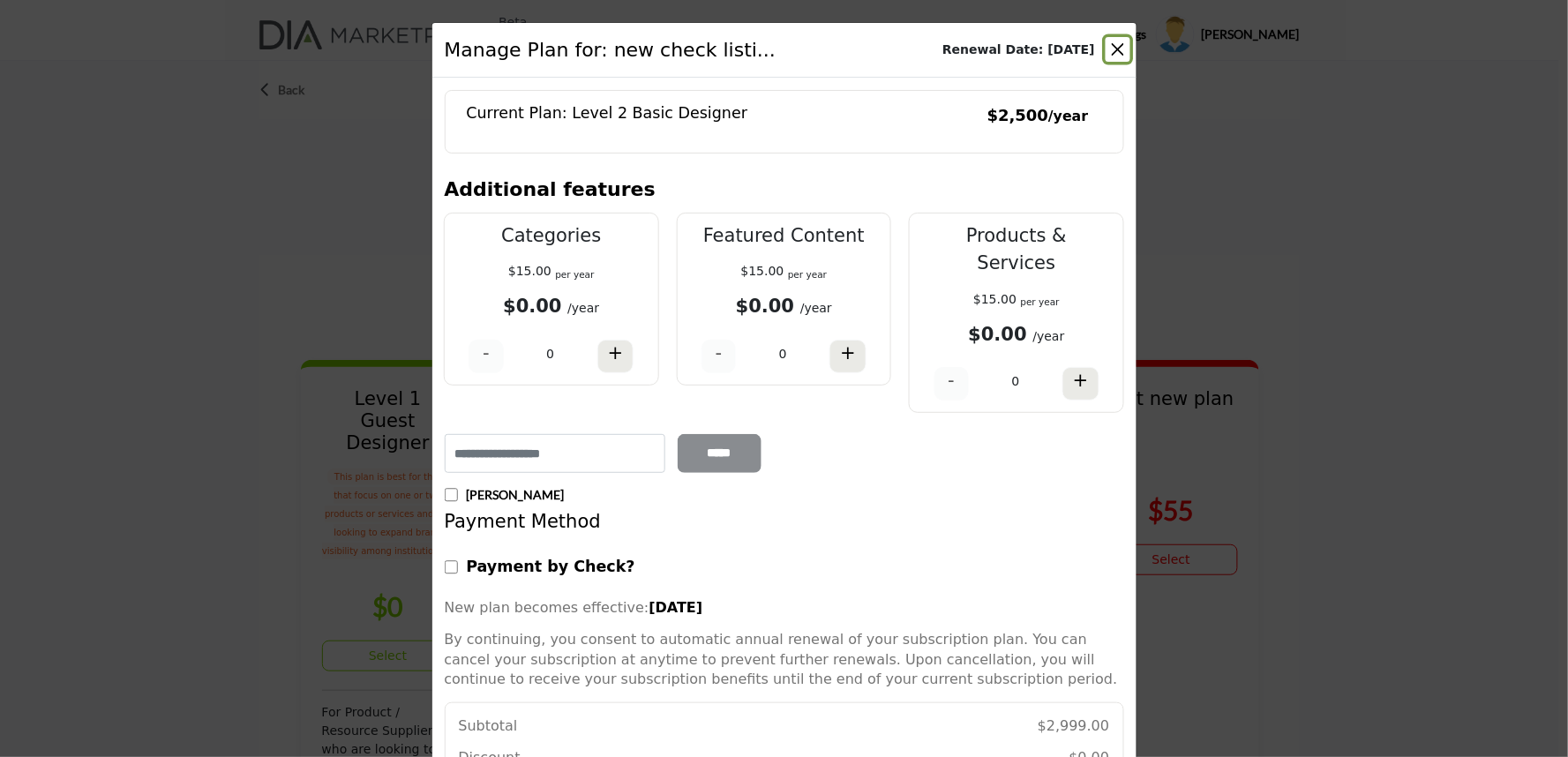
click at [1112, 53] on button "Close" at bounding box center [1118, 49] width 25 height 25
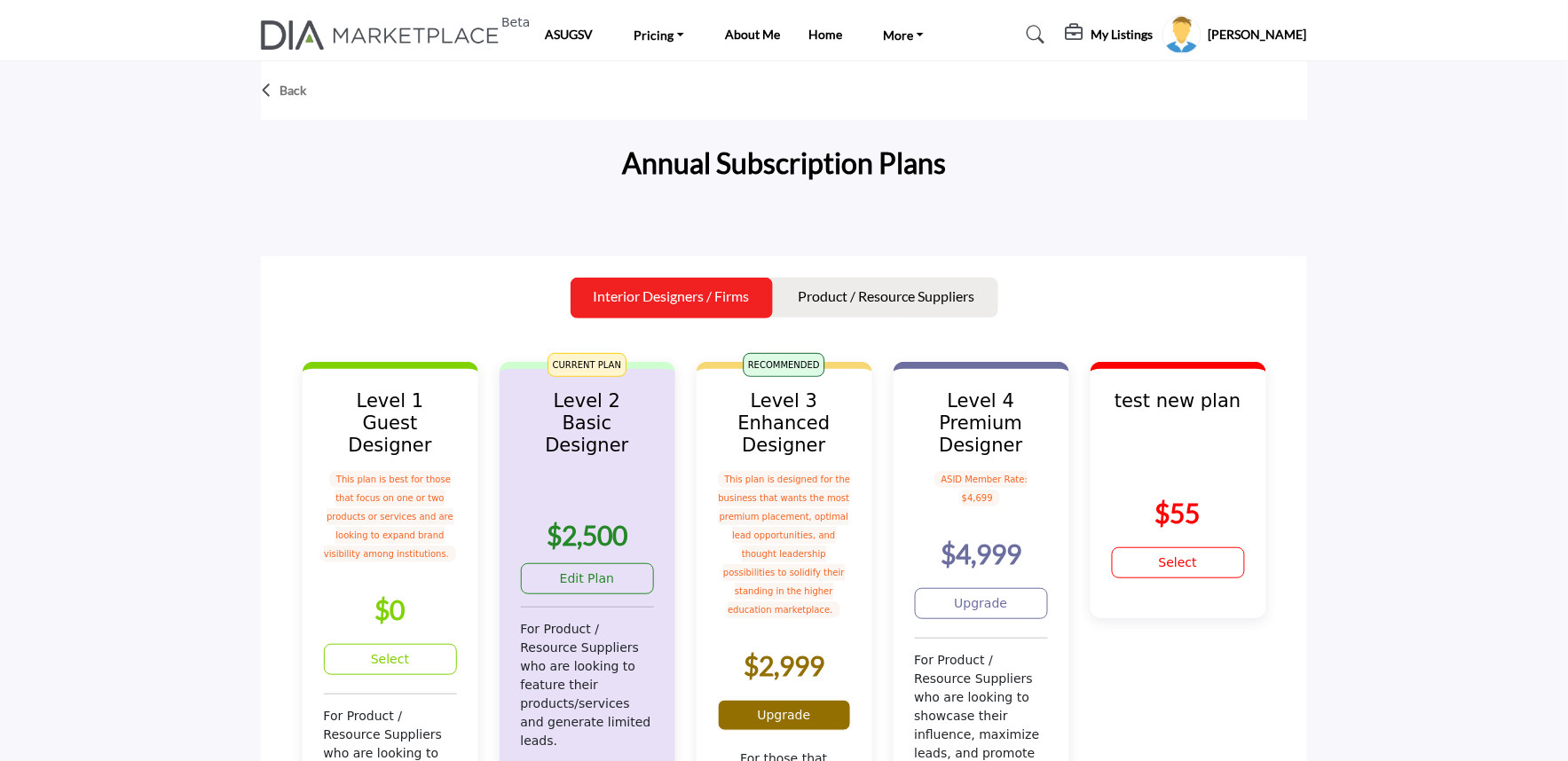
click at [815, 703] on link "Upgrade" at bounding box center [784, 715] width 133 height 31
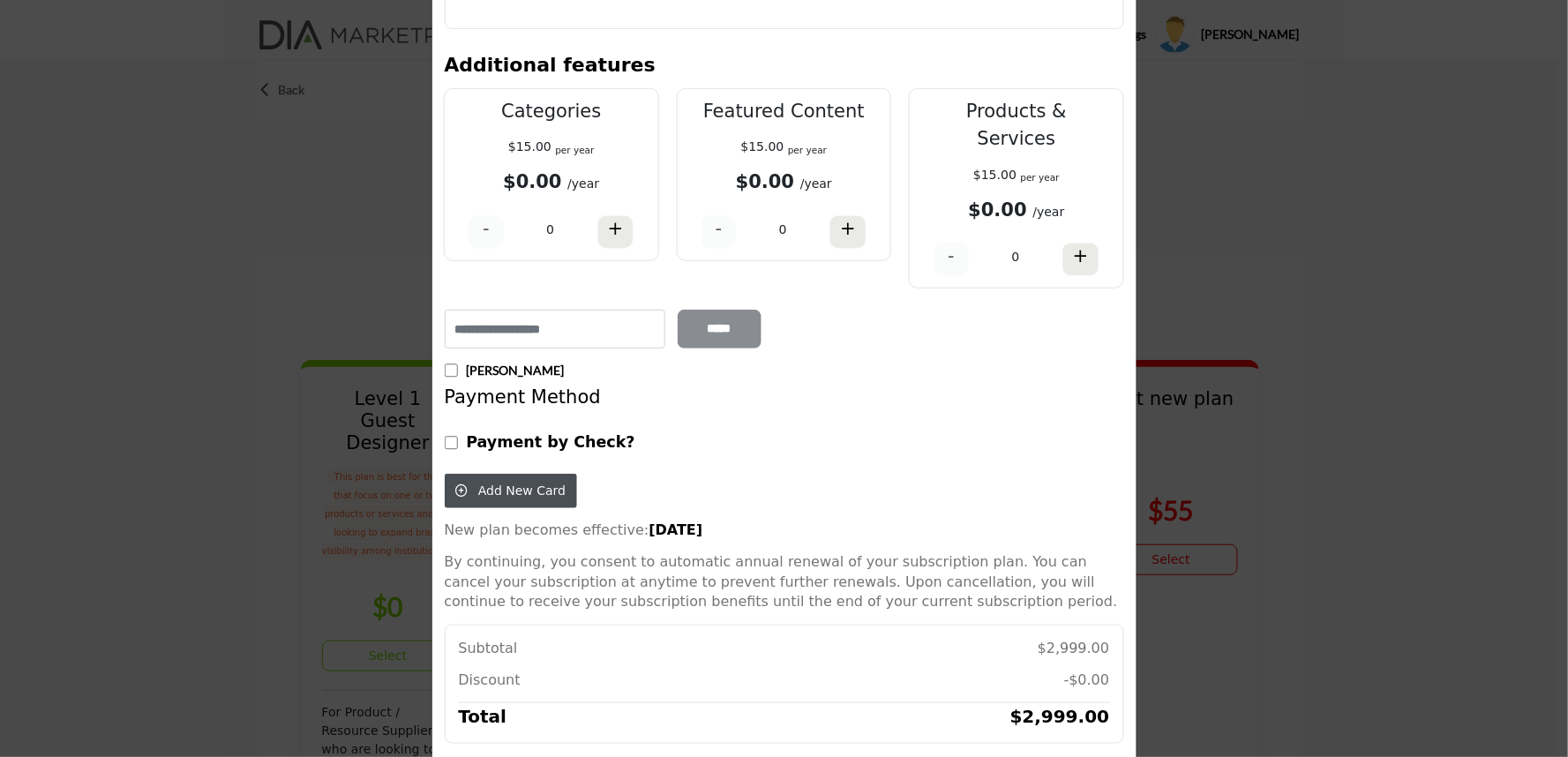
scroll to position [215, 0]
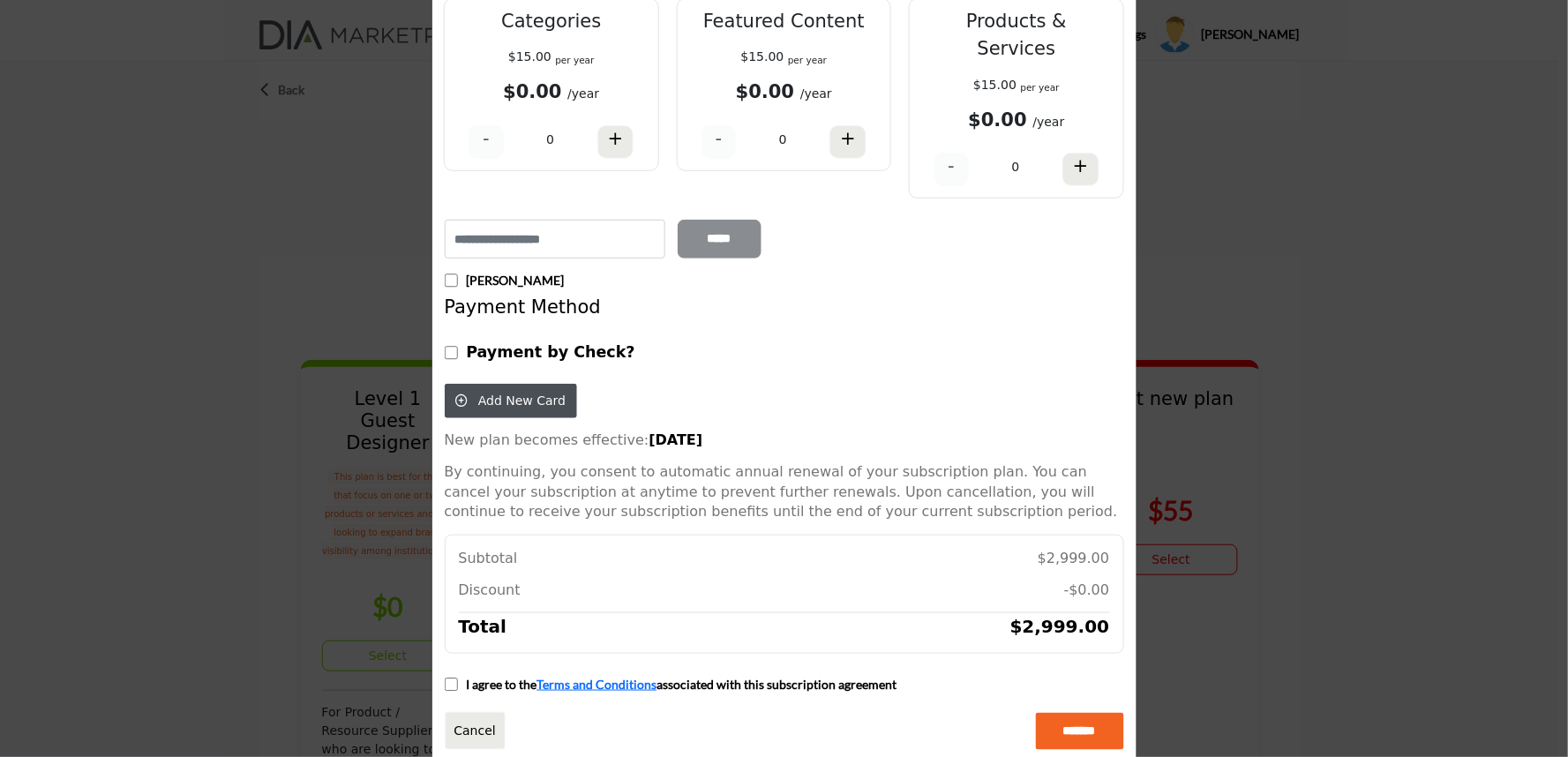
click at [437, 658] on div "Current Plan: Level 2 Basic Designer $2,500 /year" at bounding box center [784, 313] width 704 height 900
click at [436, 331] on div "Payment by Check?" at bounding box center [605, 355] width 340 height 49
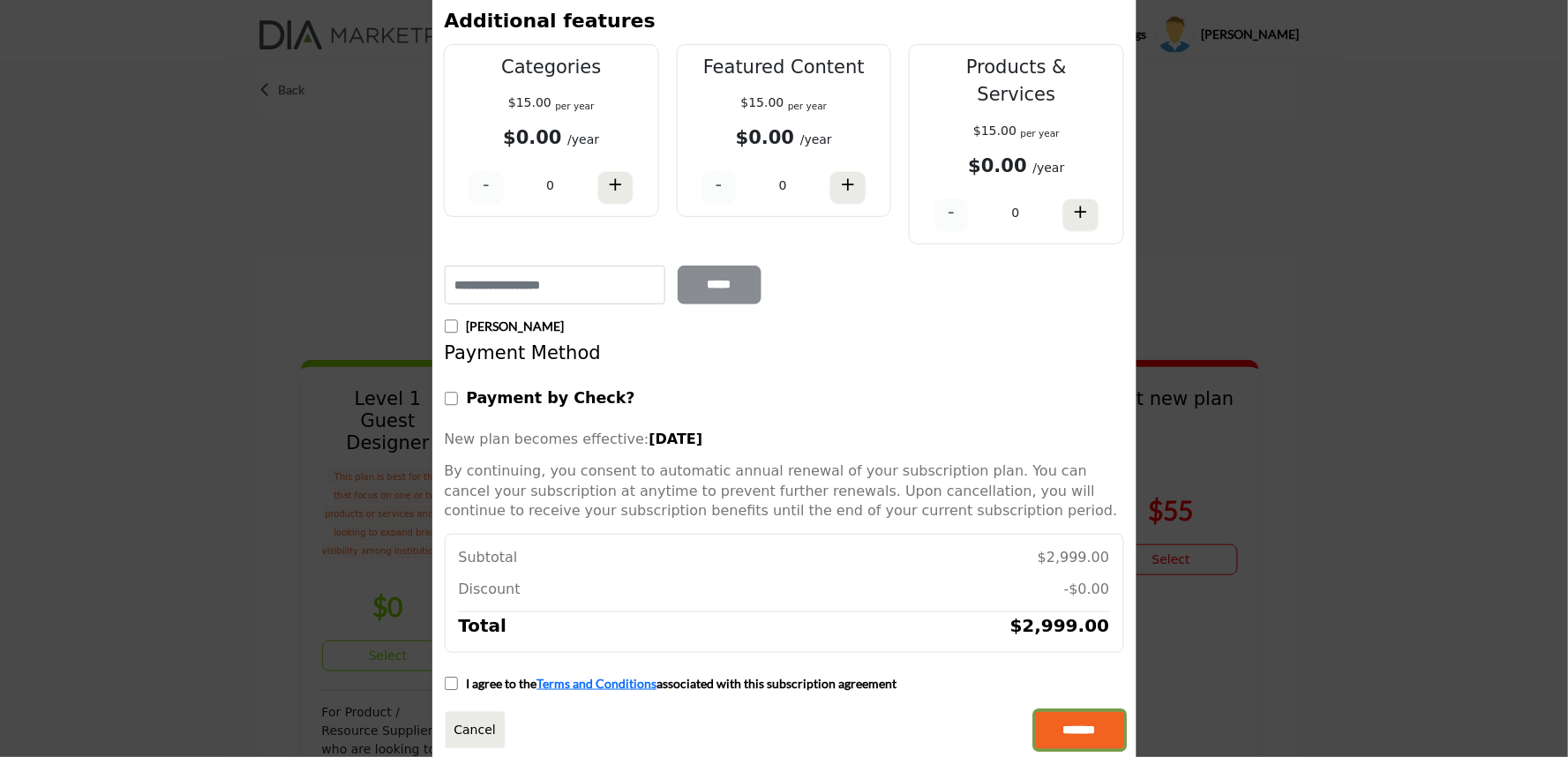
click at [1070, 712] on input "*******" at bounding box center [1080, 730] width 89 height 37
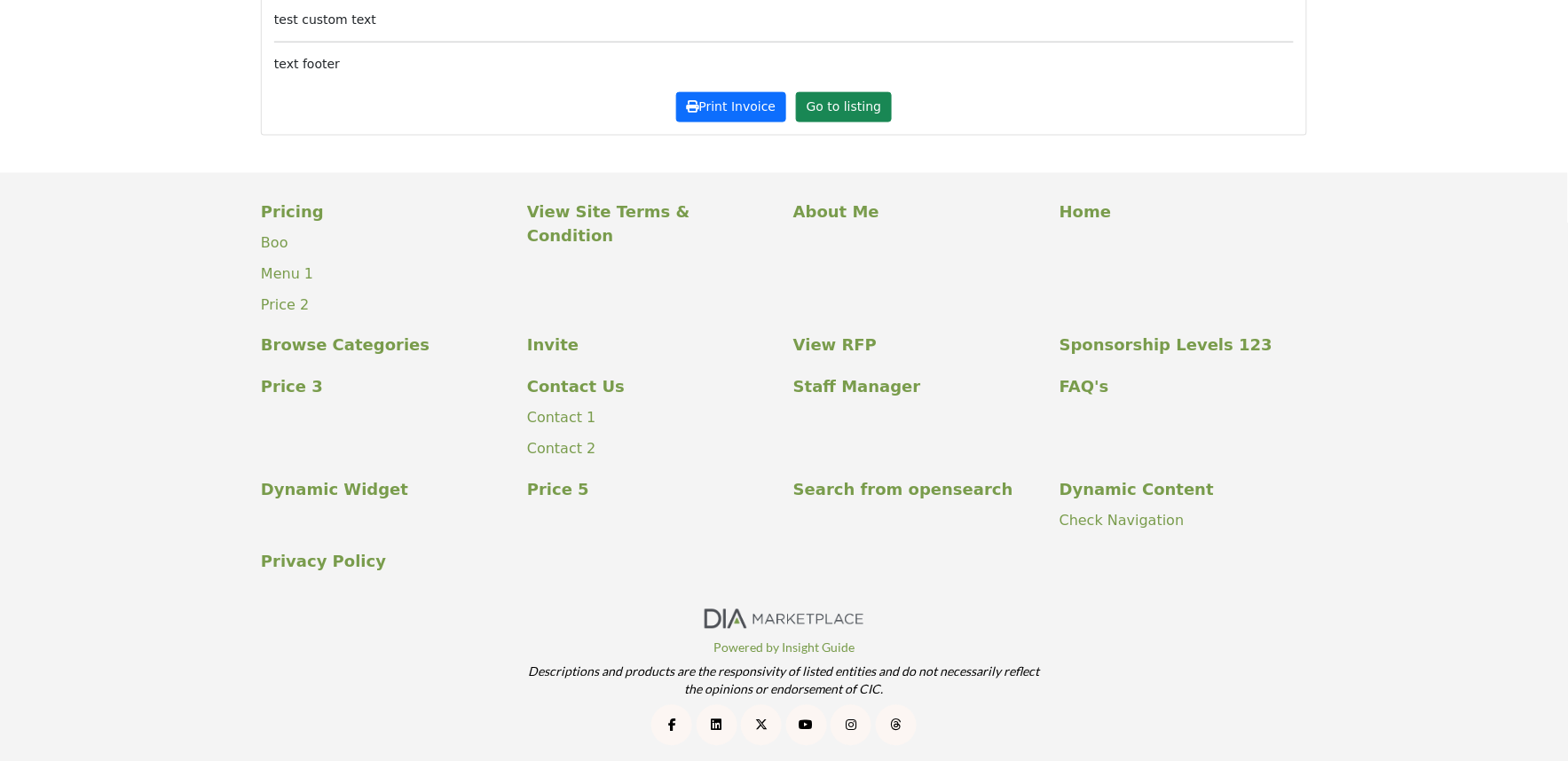
scroll to position [687, 0]
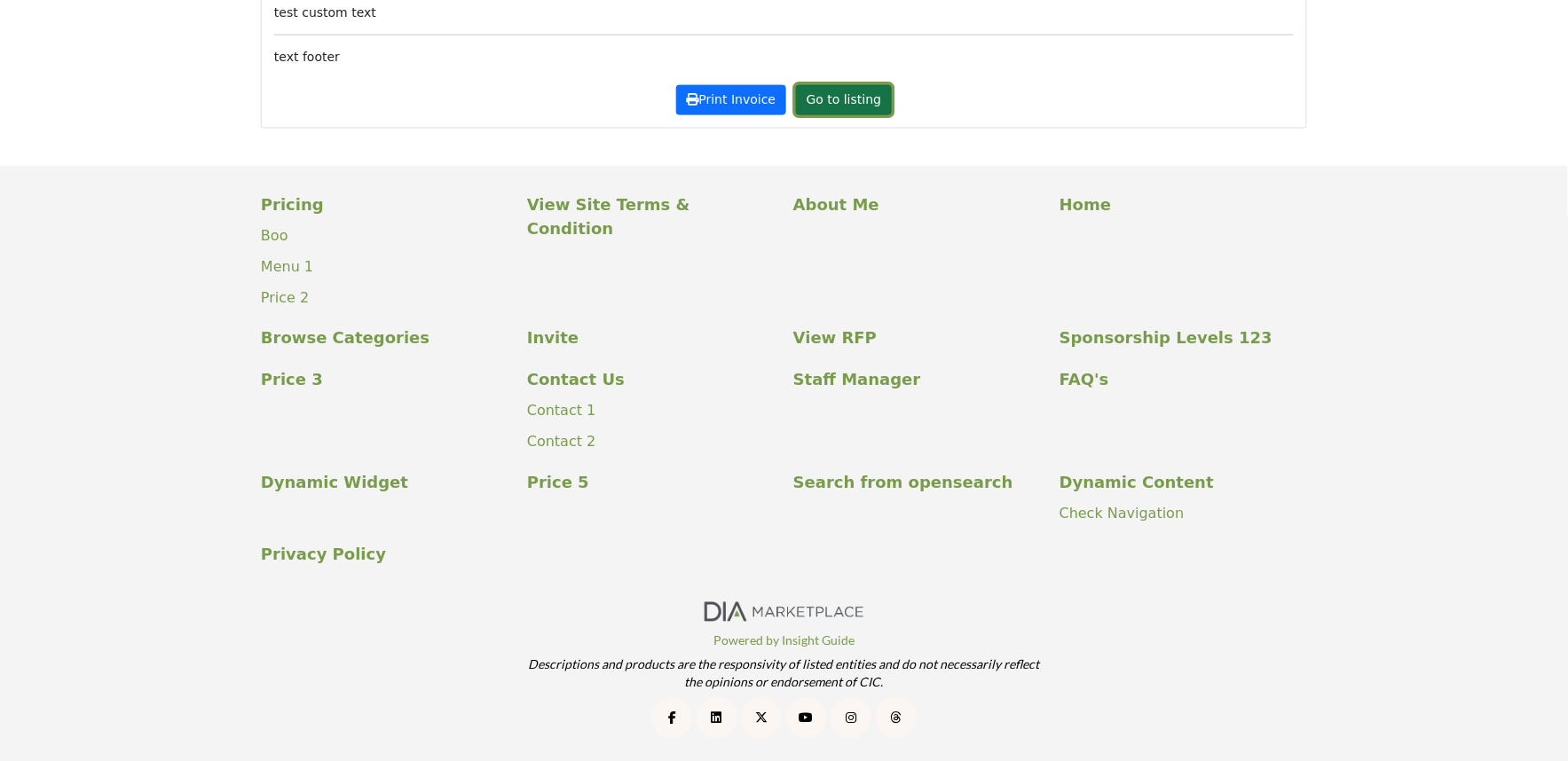
click at [830, 98] on link "Go to listing" at bounding box center [844, 101] width 96 height 31
